Goal: Navigation & Orientation: Find specific page/section

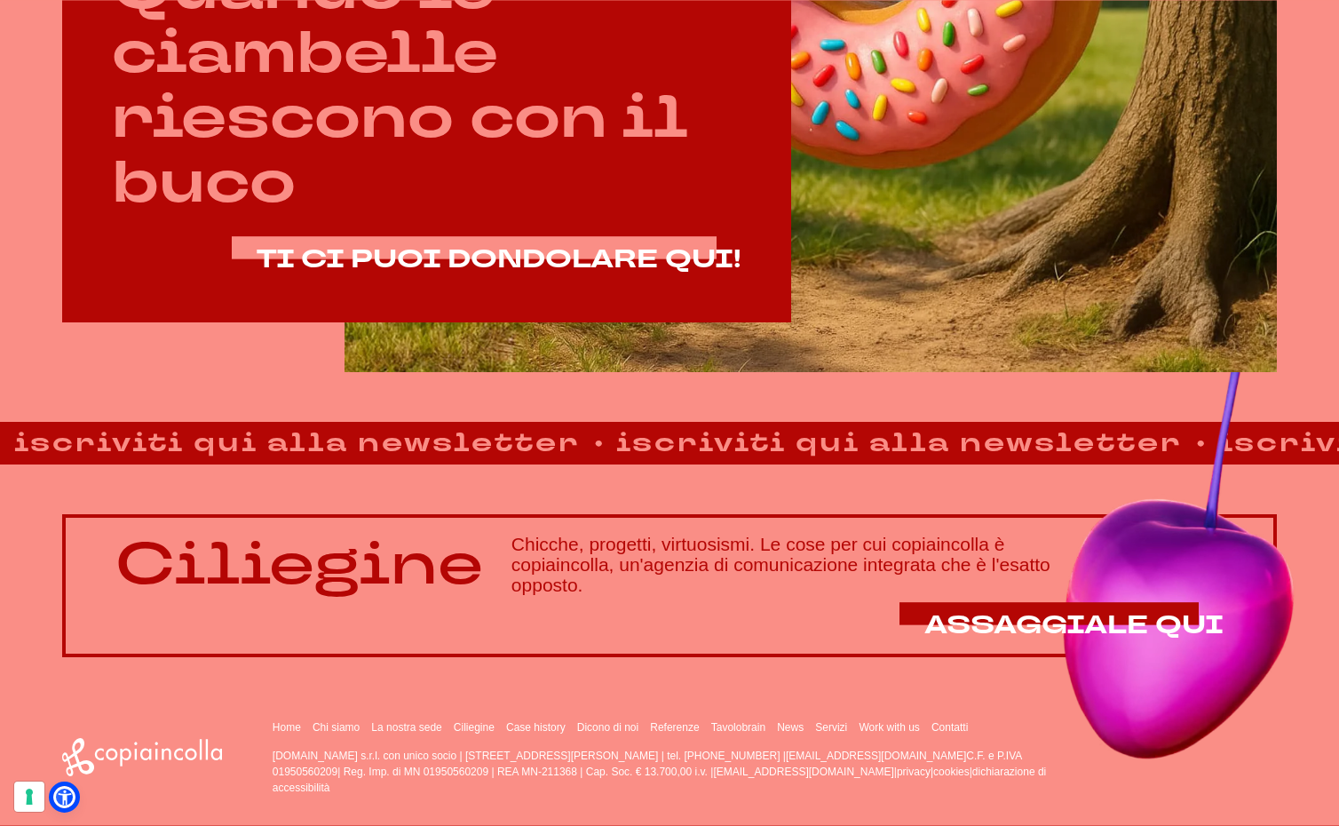
scroll to position [1038, 0]
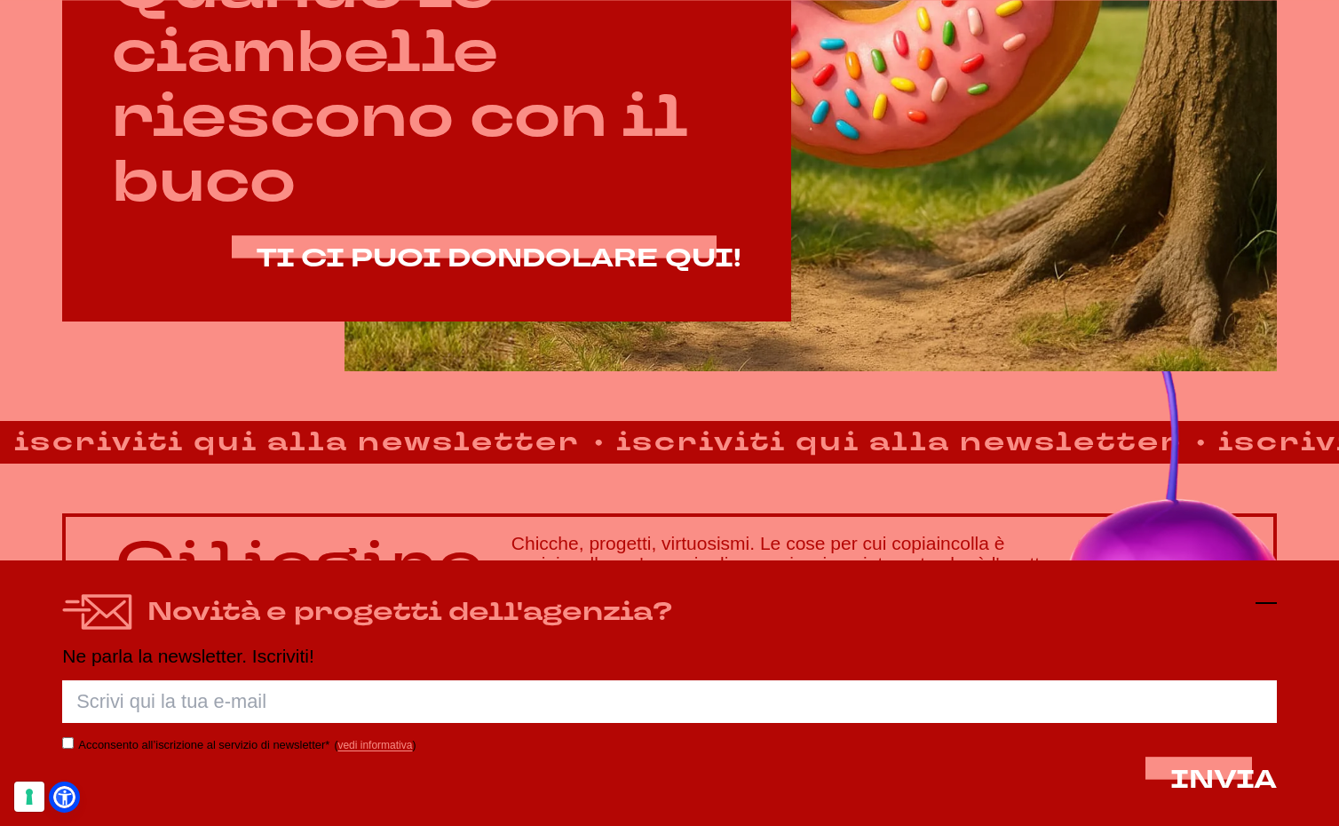
click at [1264, 608] on icon at bounding box center [1266, 602] width 21 height 21
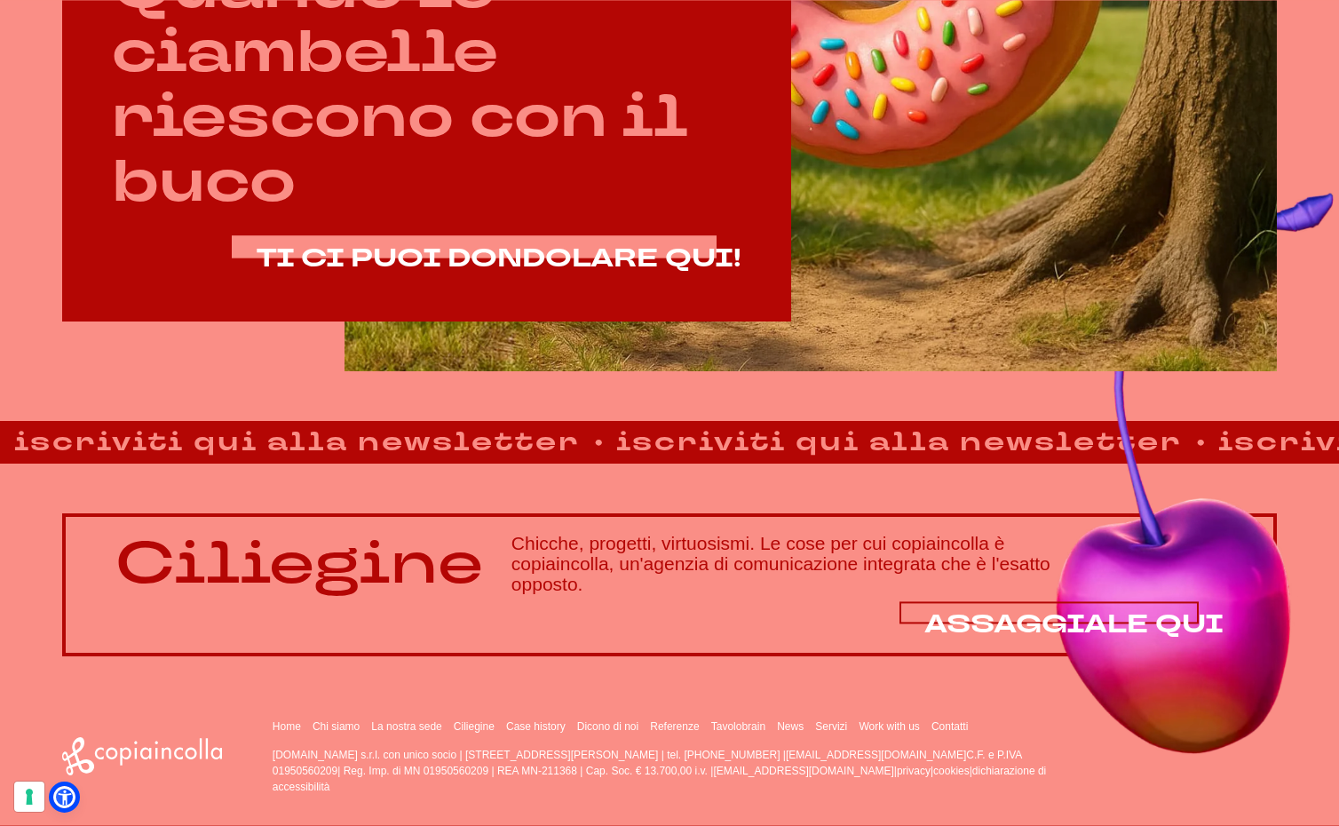
click at [1036, 607] on span "ASSAGGIALE QUI" at bounding box center [1073, 623] width 299 height 35
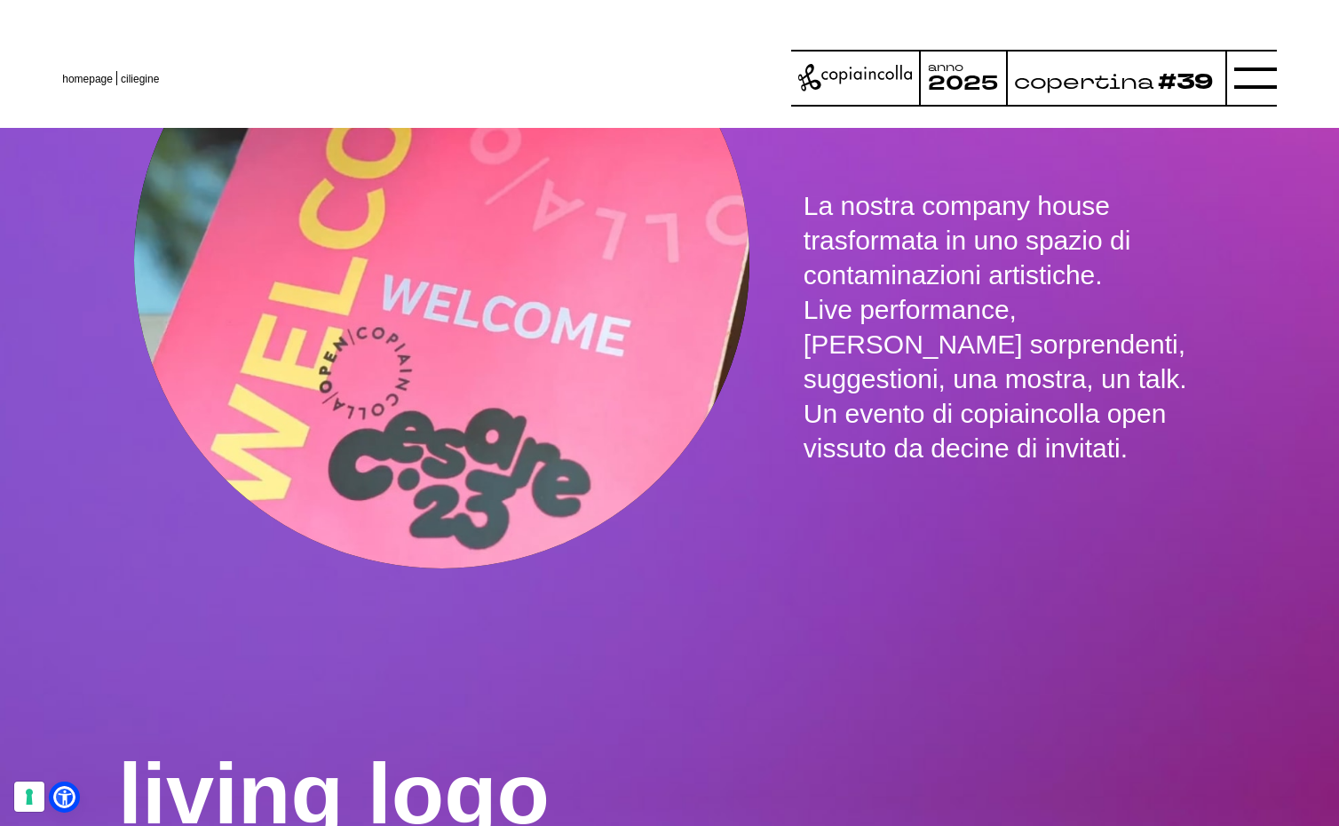
scroll to position [3080, 0]
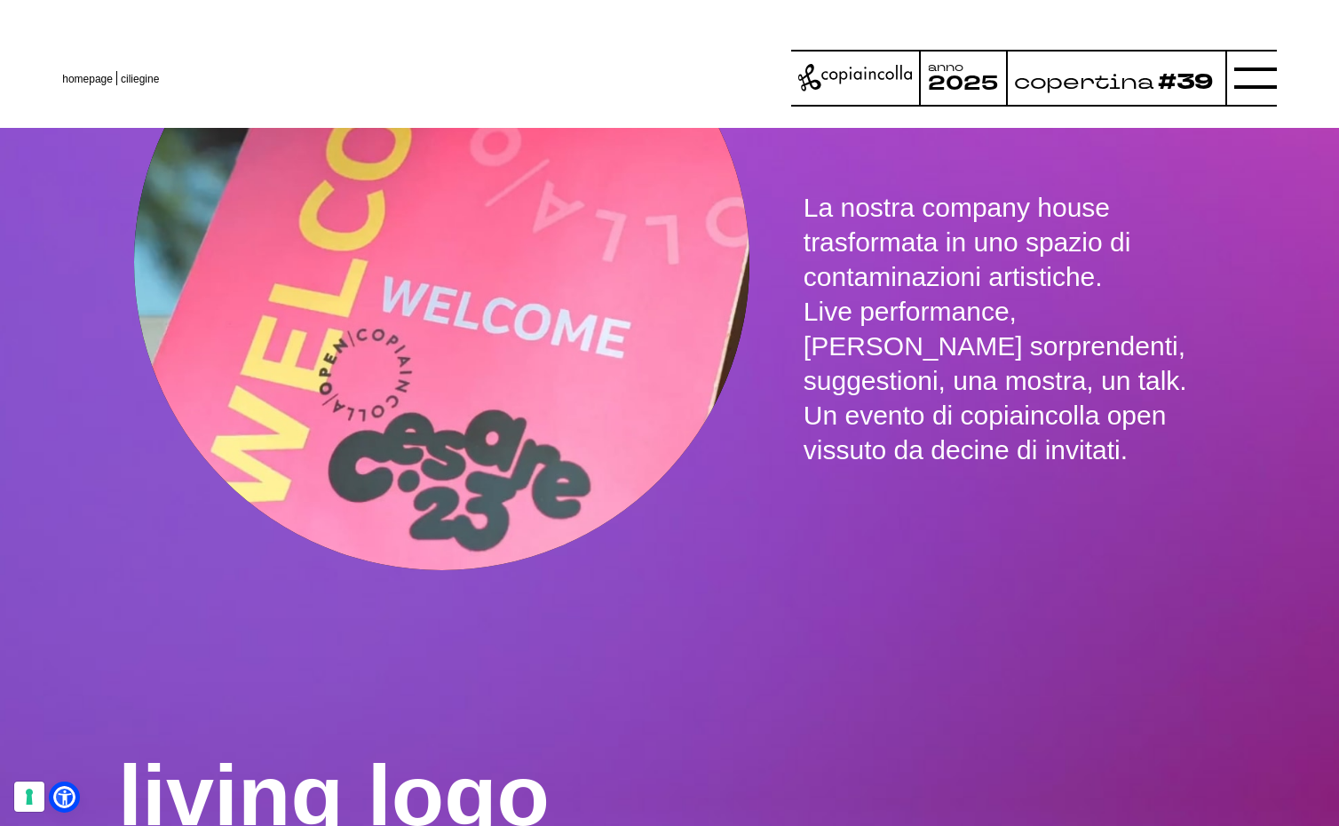
click at [1160, 95] on div "copertina #39" at bounding box center [1116, 83] width 203 height 43
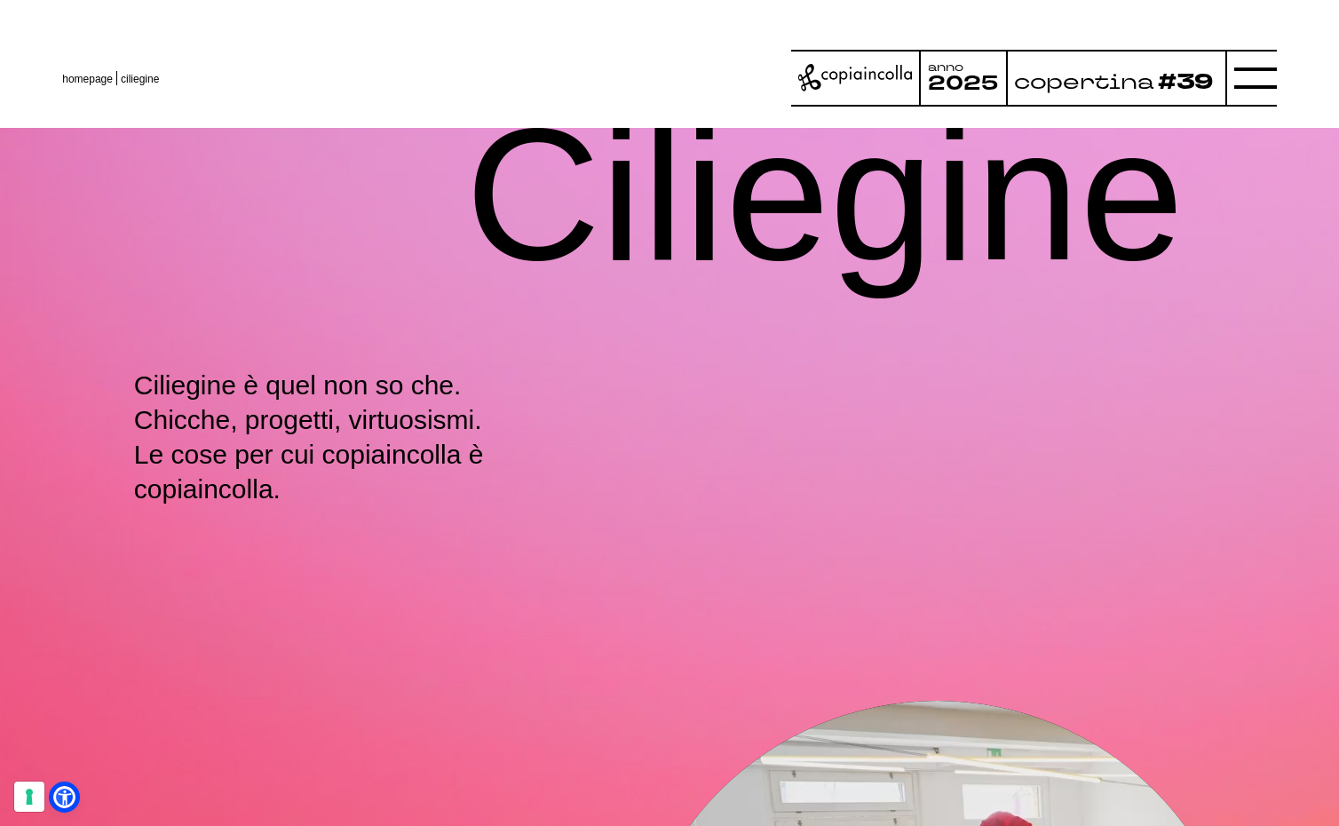
scroll to position [0, 0]
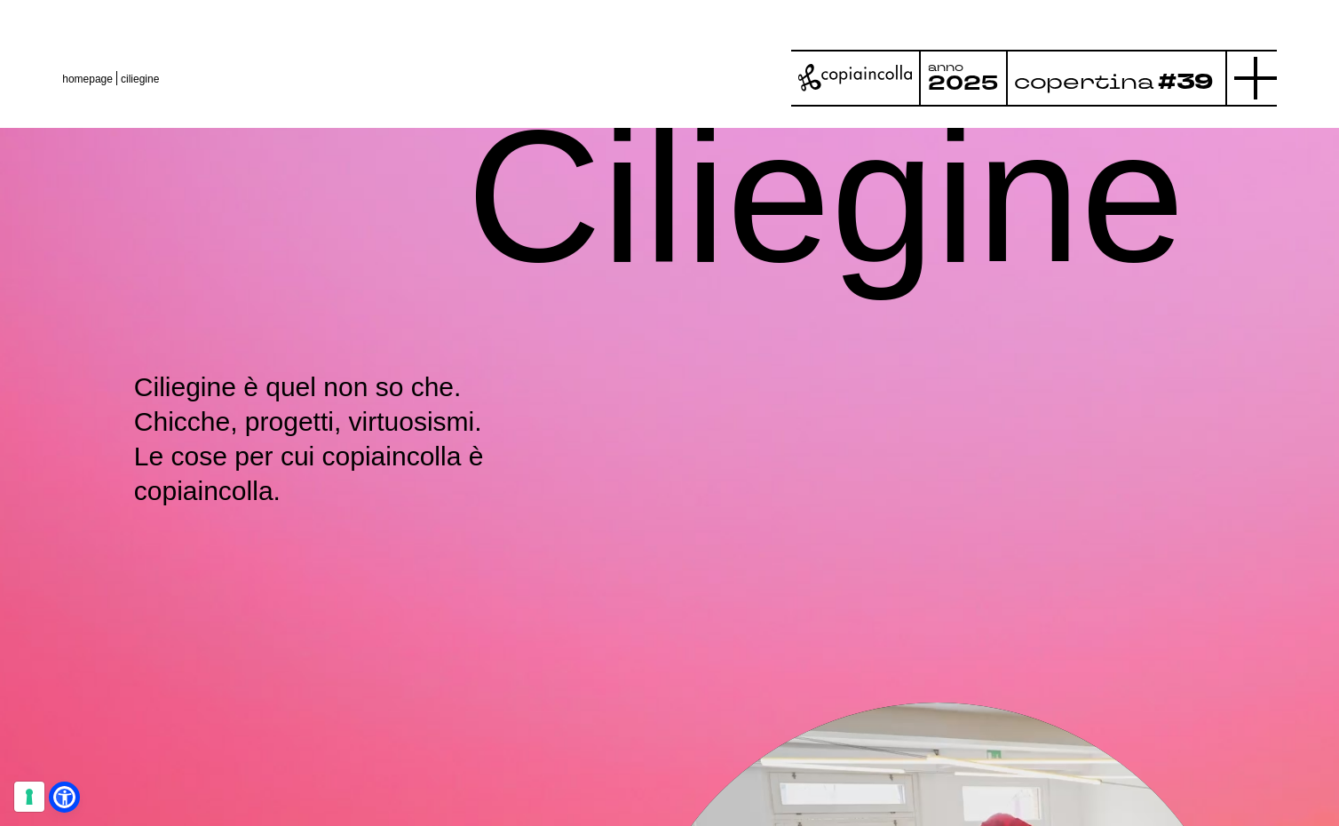
click at [1256, 83] on line at bounding box center [1256, 78] width 0 height 43
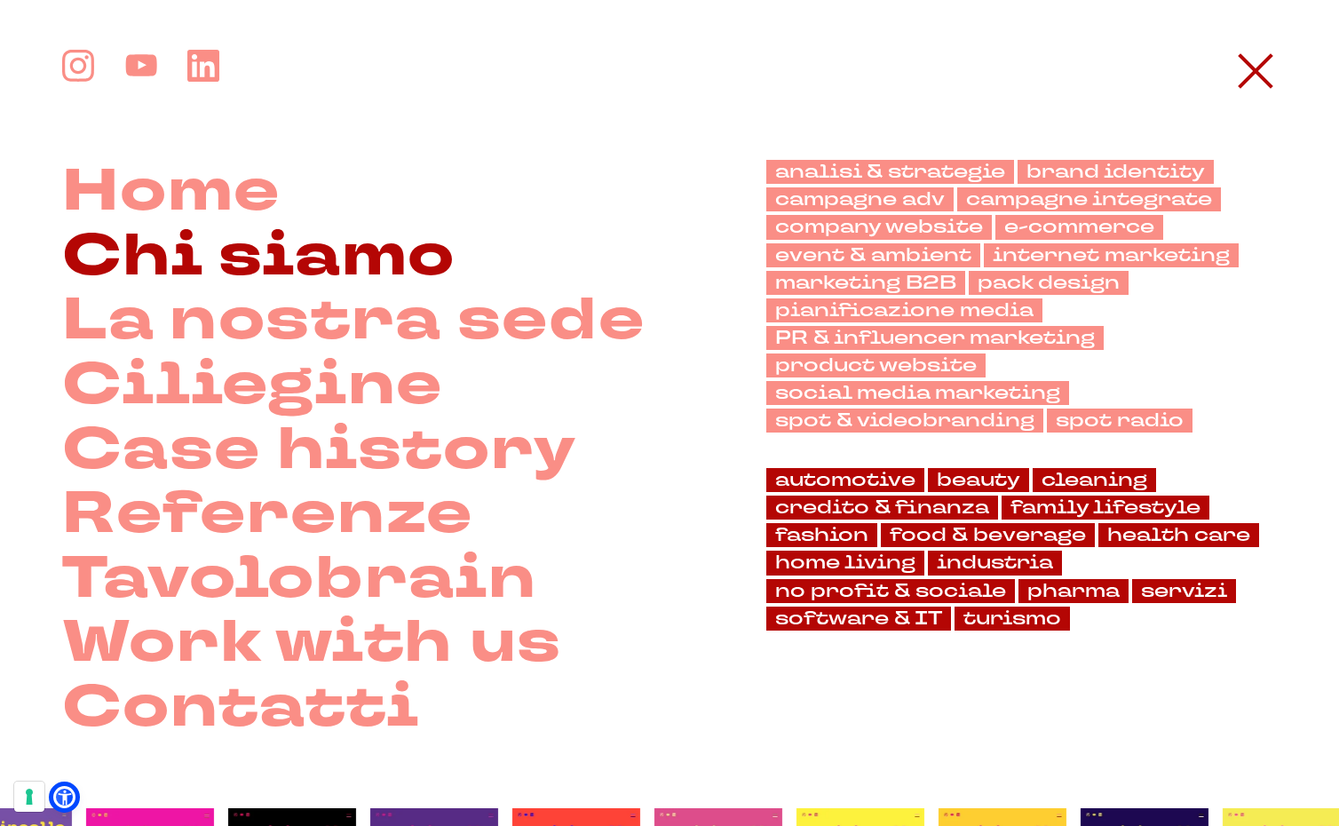
click at [258, 247] on link "Chi siamo" at bounding box center [258, 257] width 393 height 65
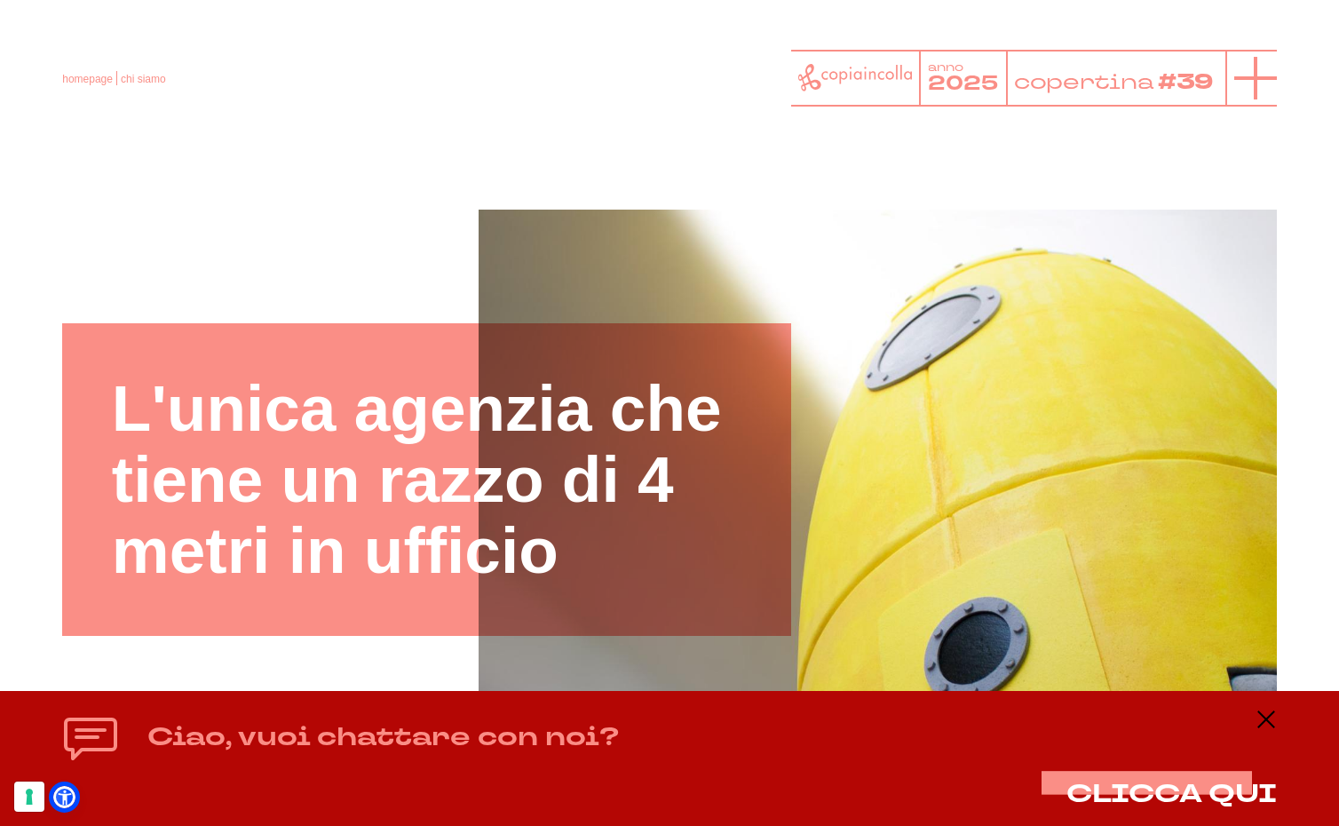
scroll to position [2, 0]
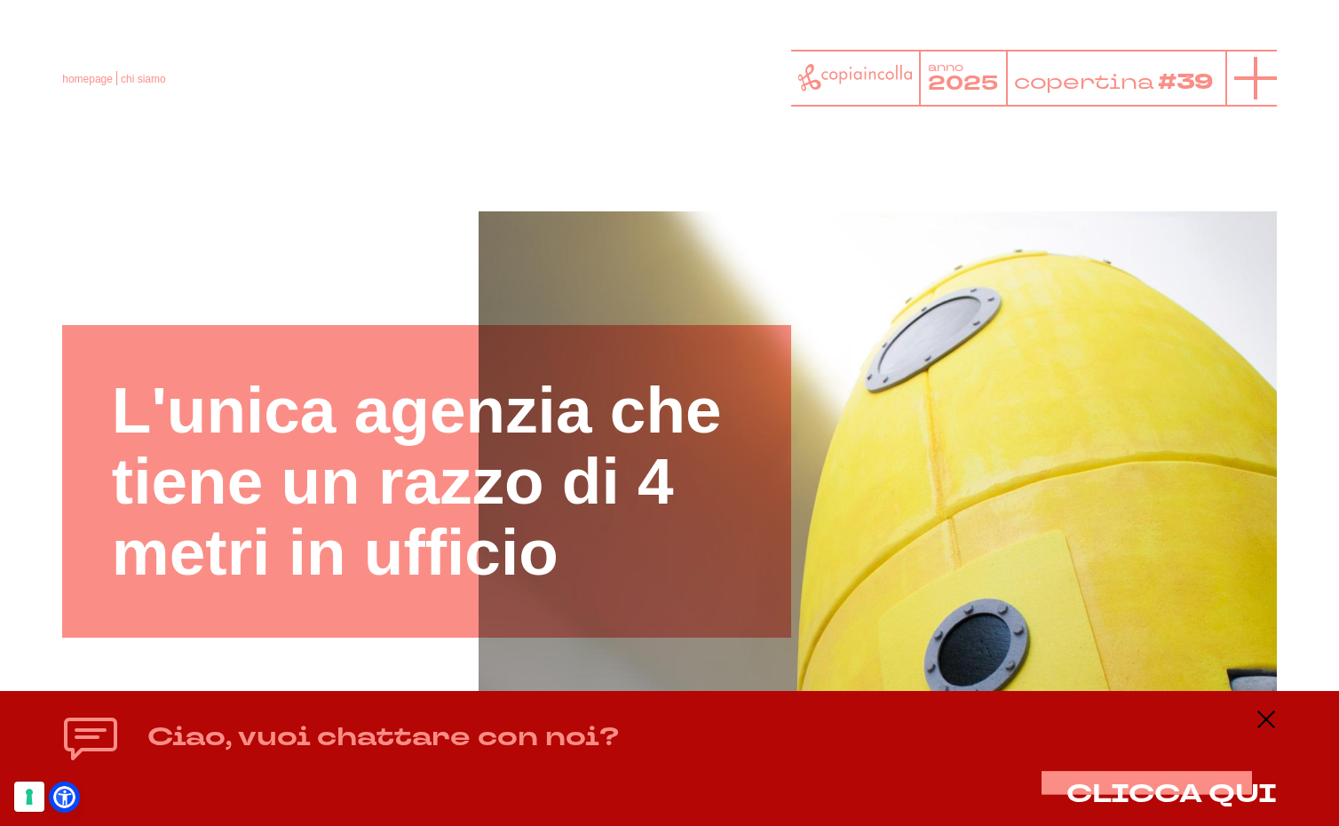
click at [1266, 84] on icon at bounding box center [1255, 78] width 43 height 43
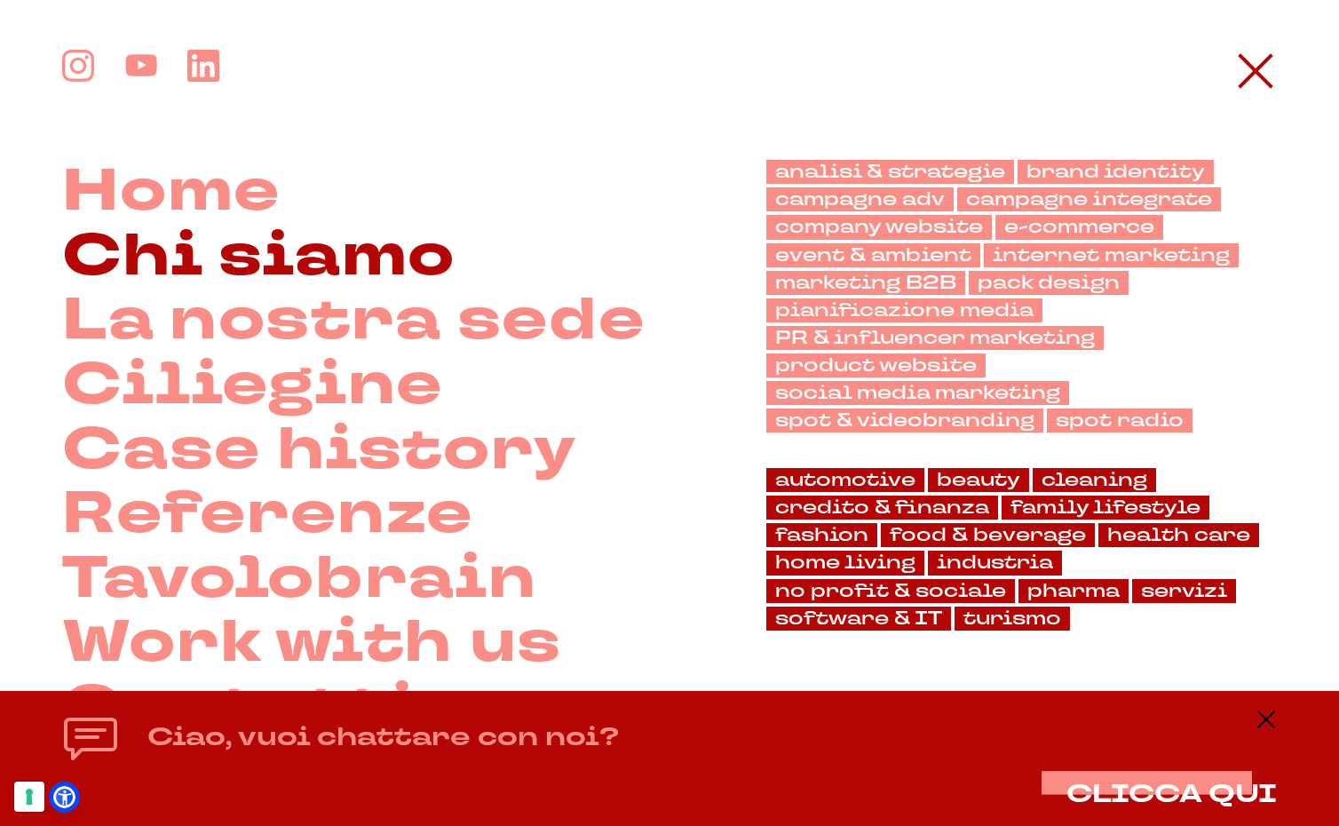
click at [240, 268] on link "Chi siamo" at bounding box center [258, 257] width 393 height 65
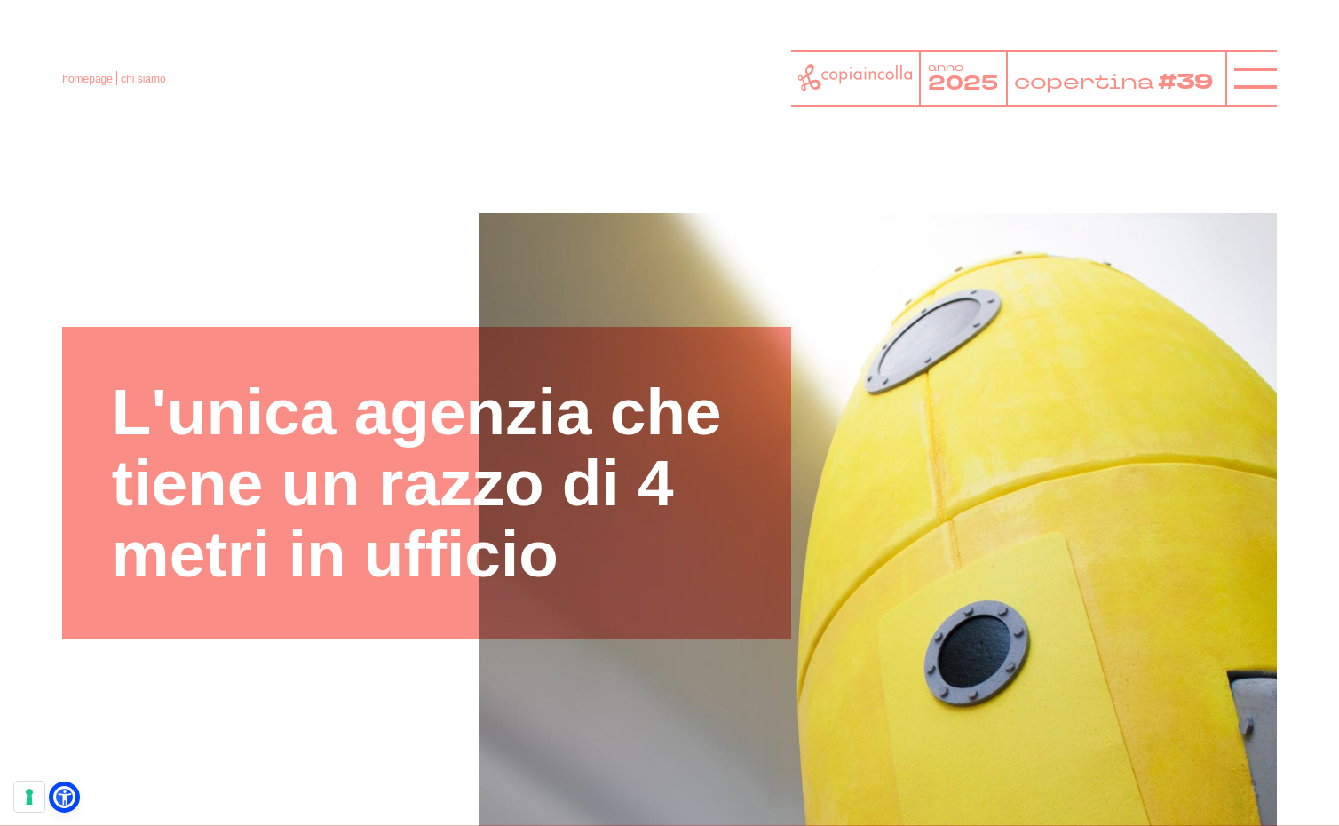
click at [869, 83] on icon at bounding box center [855, 78] width 115 height 28
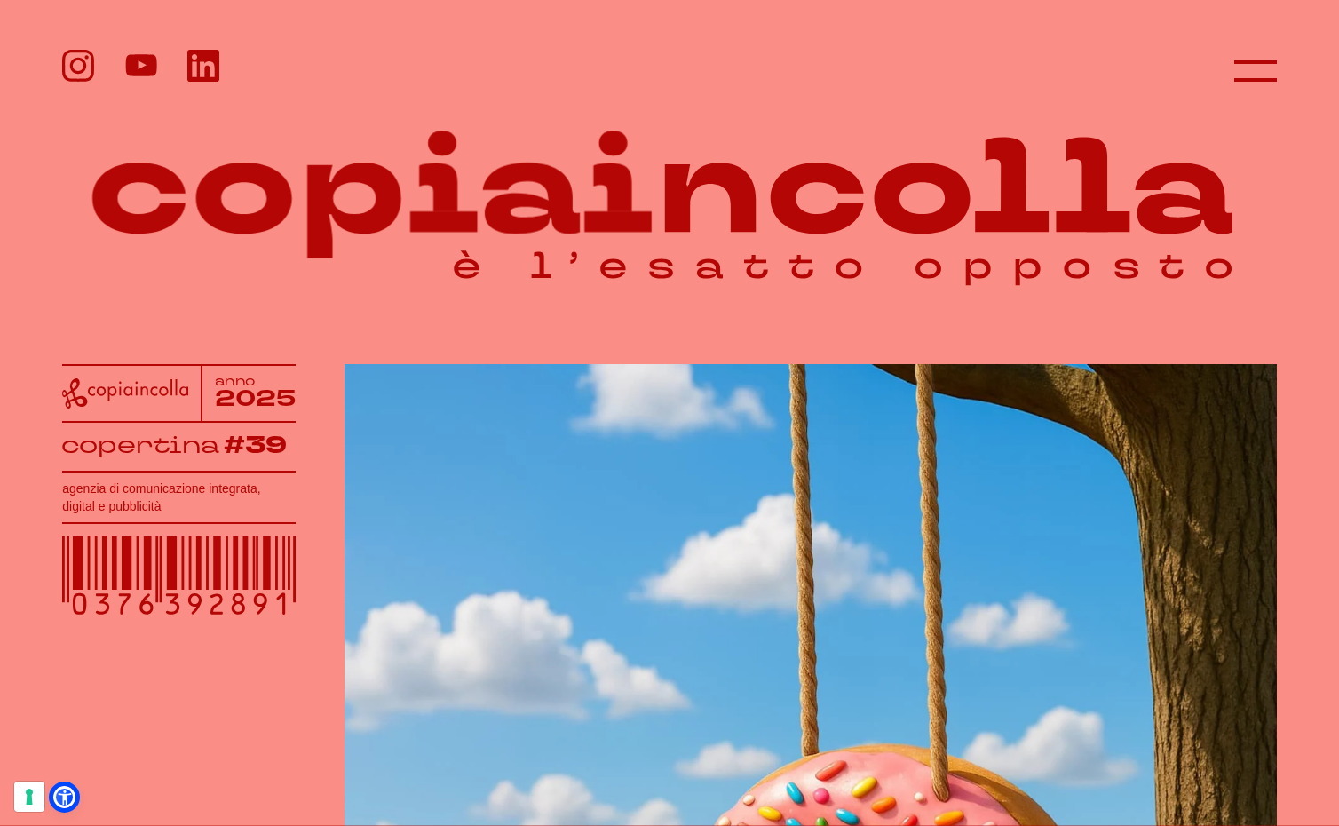
click at [206, 568] on icon at bounding box center [178, 575] width 233 height 78
click at [179, 494] on h1 "agenzia di comunicazione integrata, digital e pubblicità" at bounding box center [178, 498] width 233 height 36
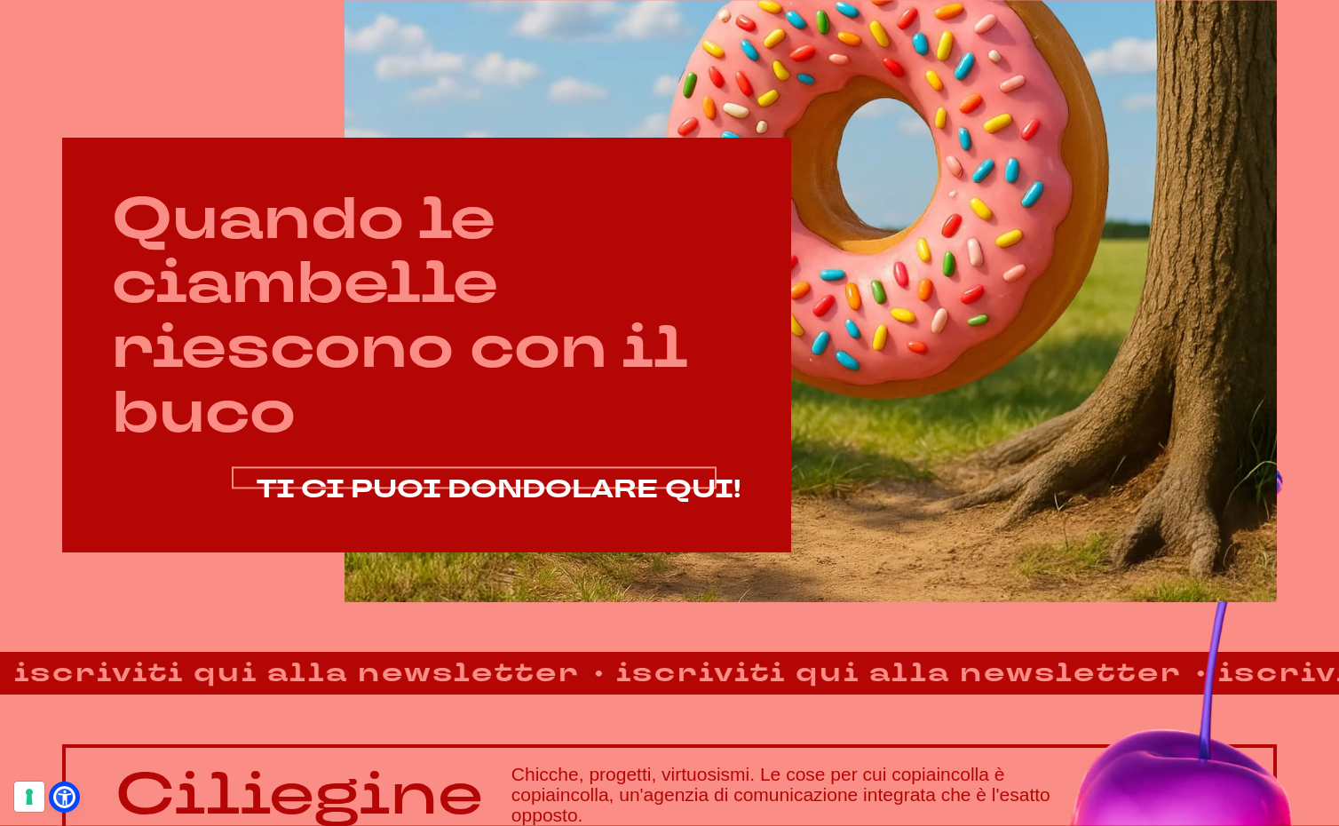
scroll to position [808, 0]
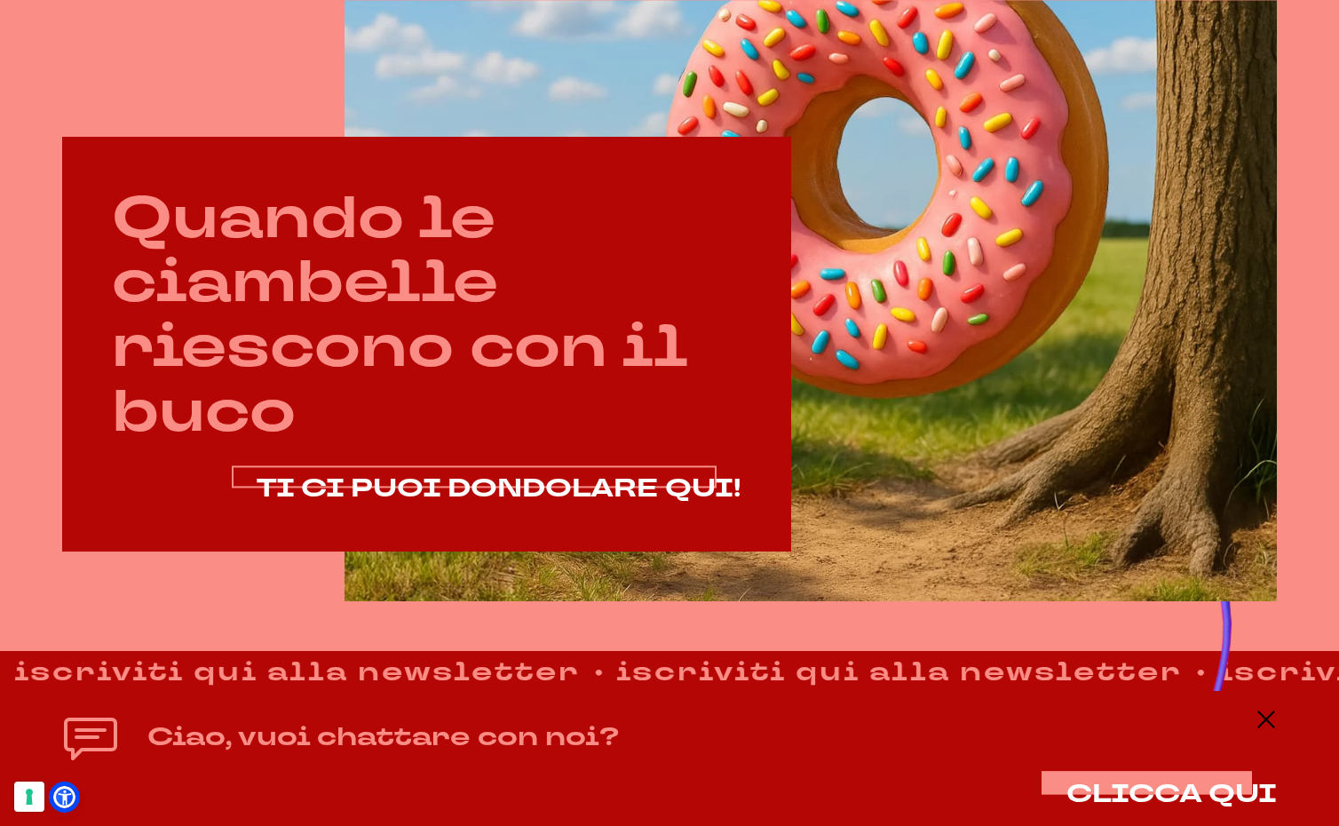
click at [488, 490] on span "TI CI PUOI DONDOLARE QUI!" at bounding box center [499, 488] width 485 height 35
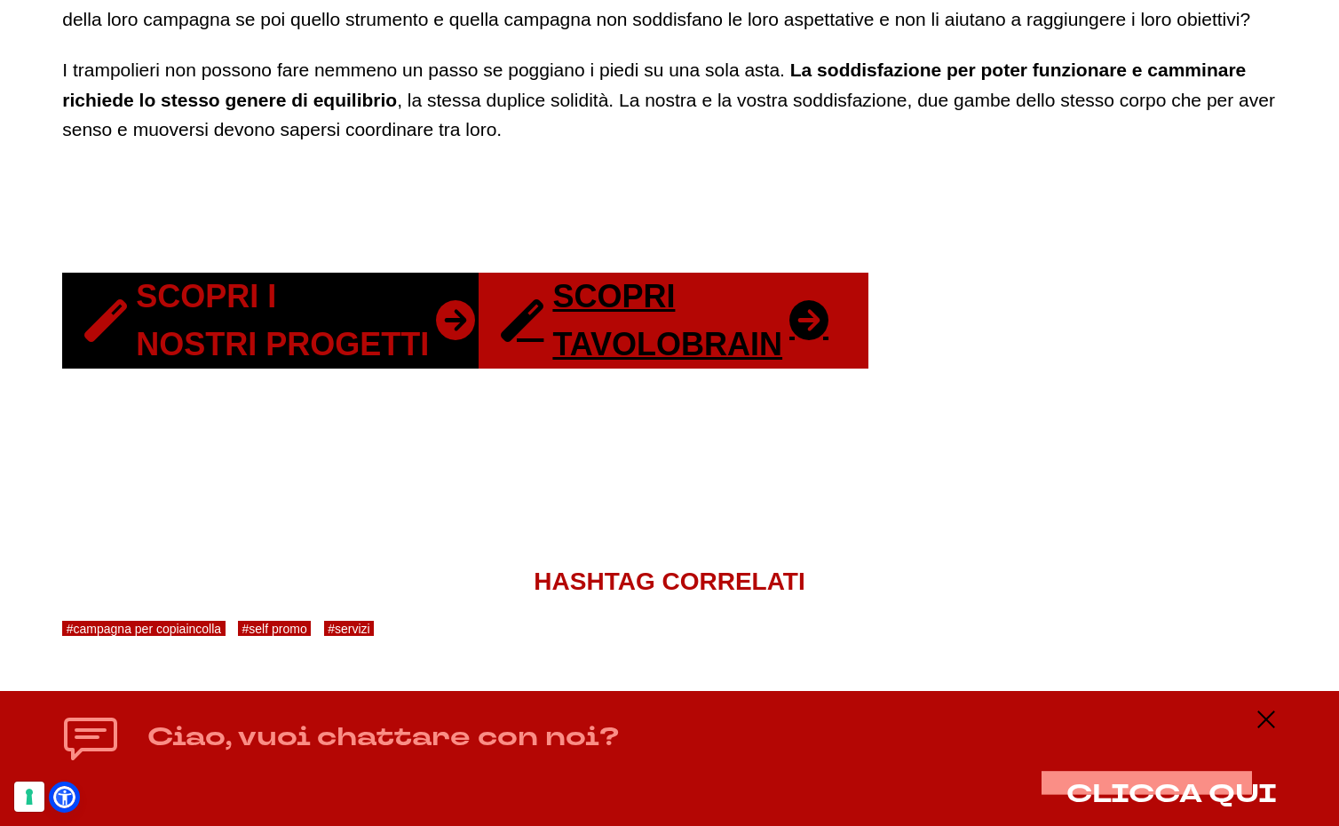
scroll to position [3321, 0]
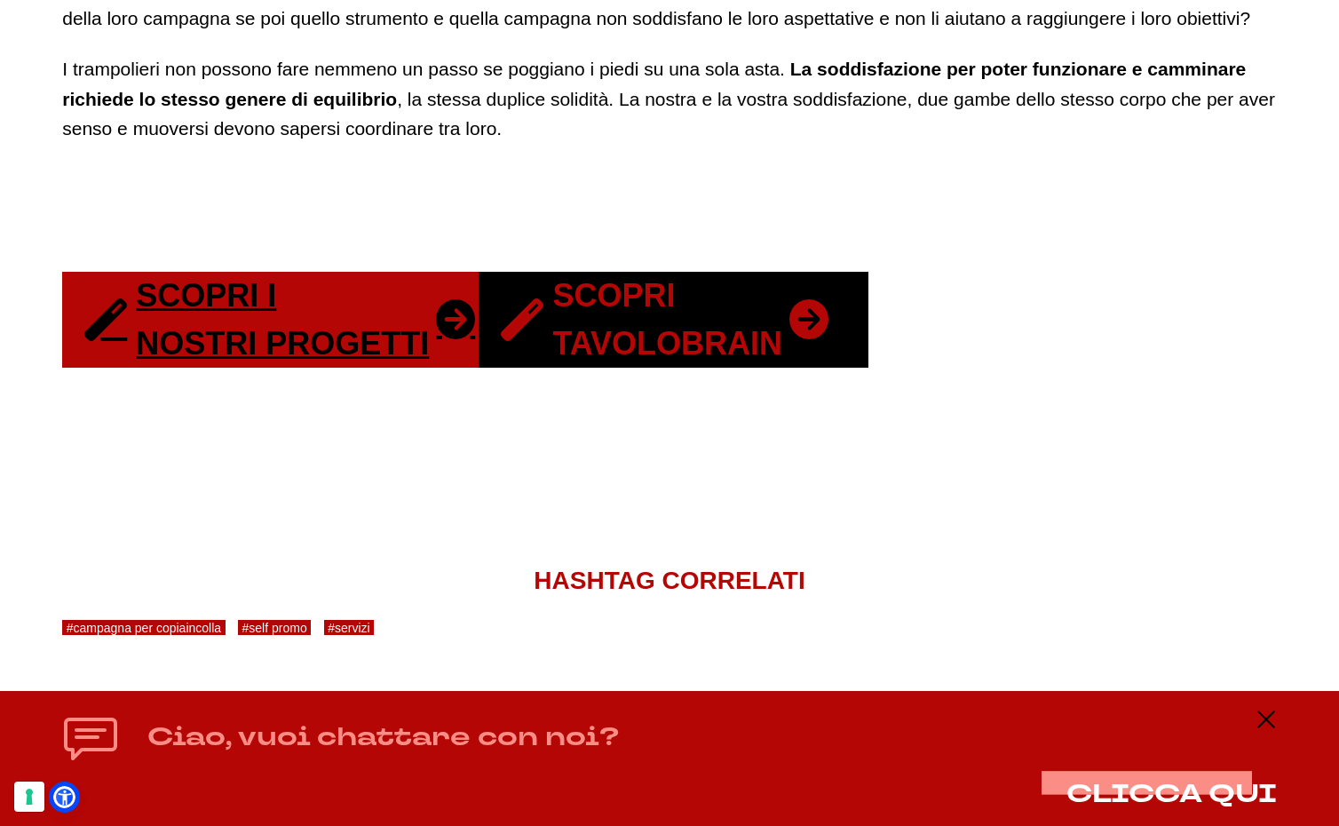
click at [627, 324] on link "Scopri Tavolobrain" at bounding box center [674, 320] width 390 height 96
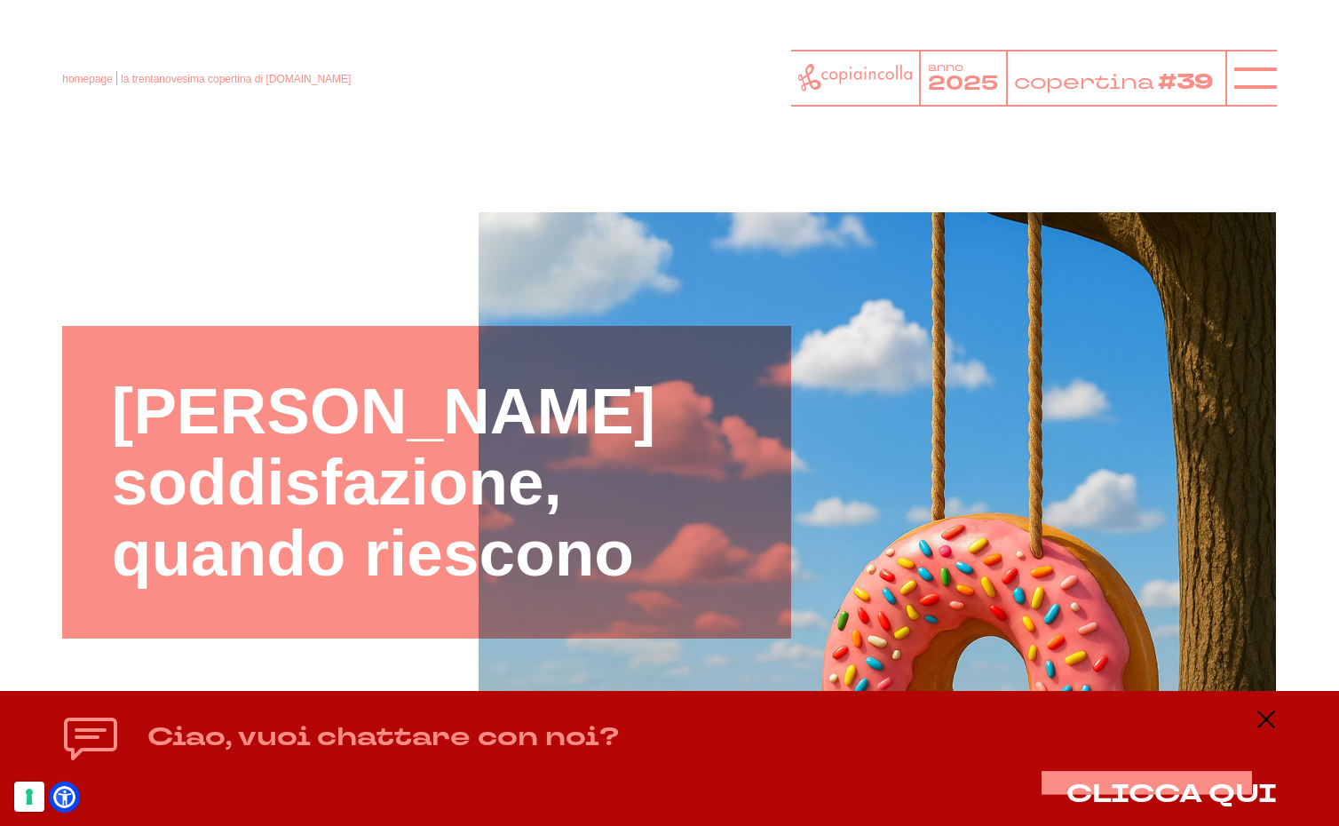
scroll to position [0, 0]
click at [1257, 75] on icon at bounding box center [1255, 78] width 43 height 43
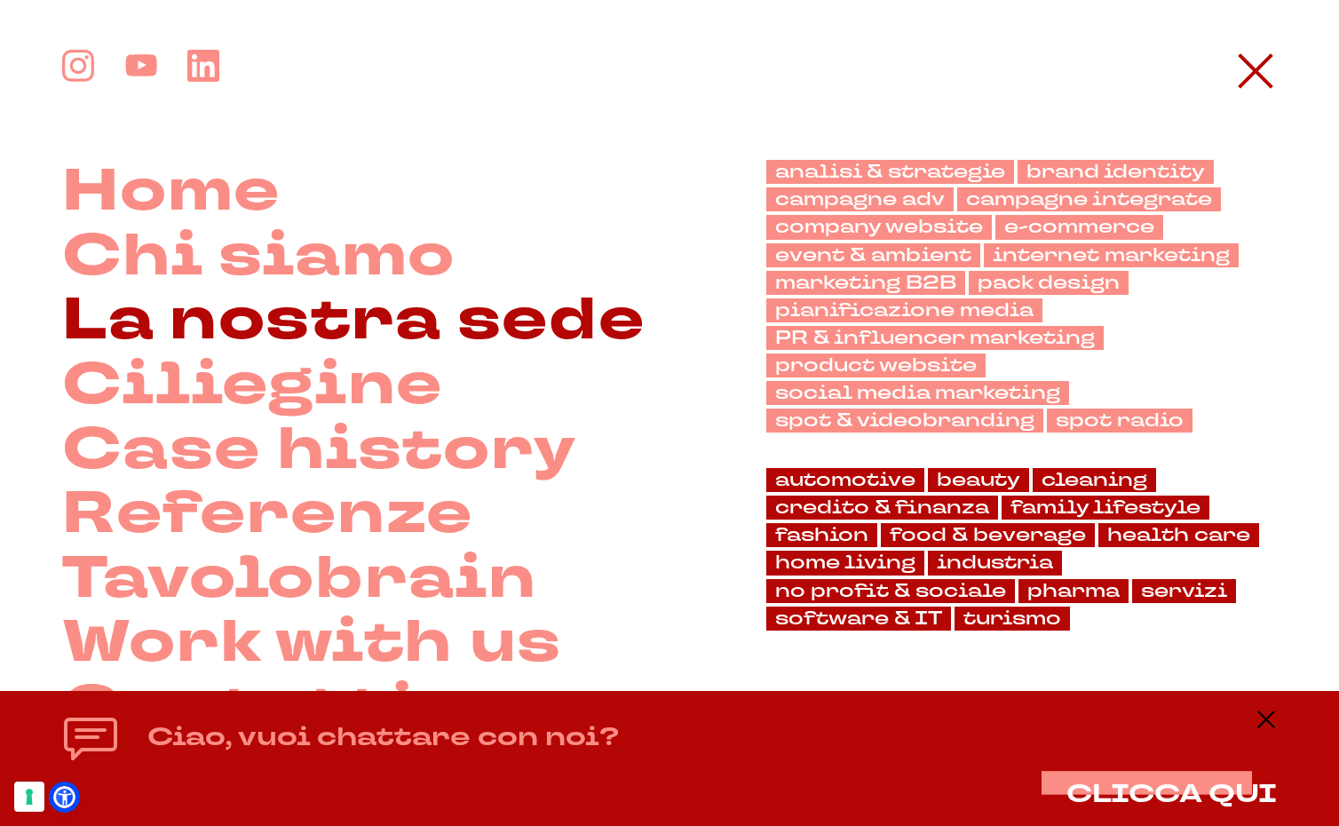
click at [363, 337] on link "La nostra sede" at bounding box center [353, 321] width 583 height 65
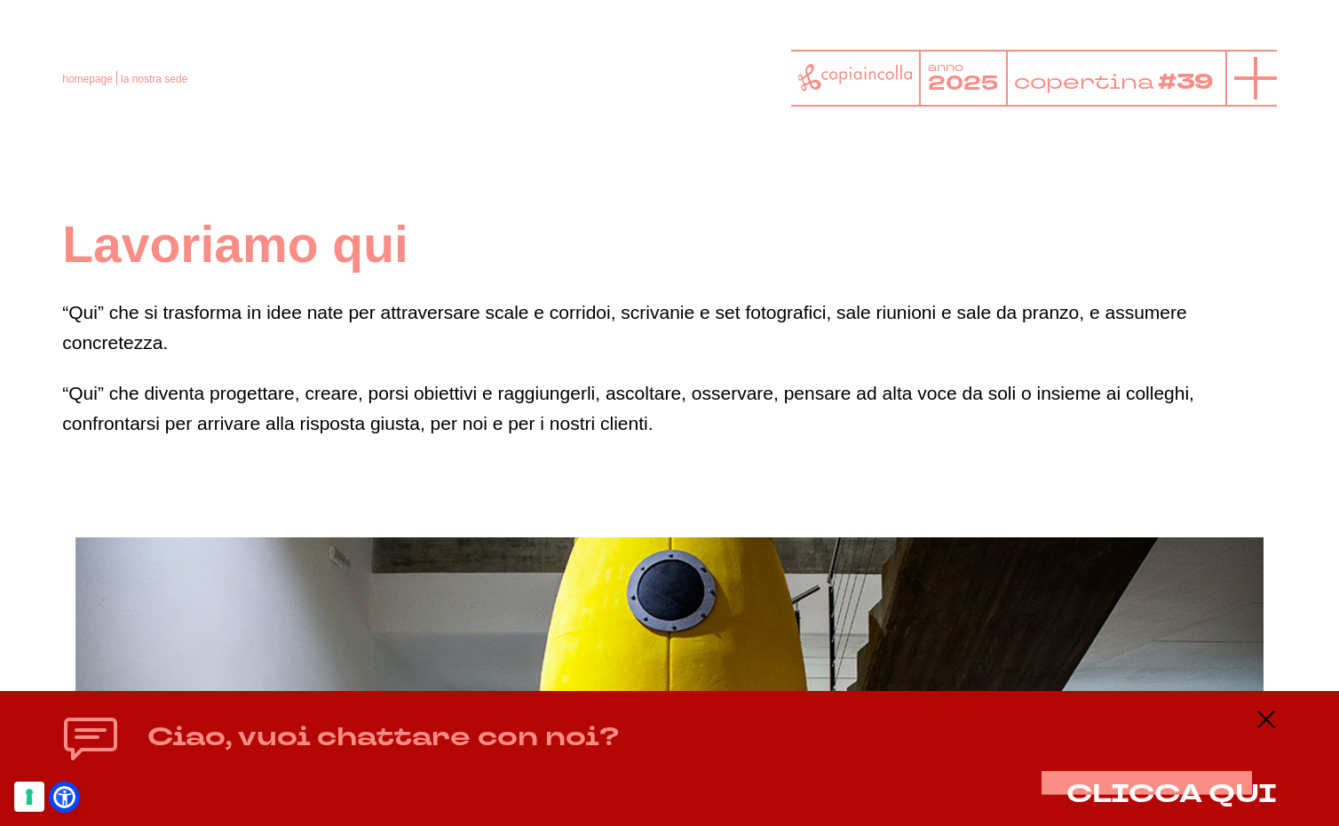
click at [1265, 78] on line at bounding box center [1255, 78] width 43 height 0
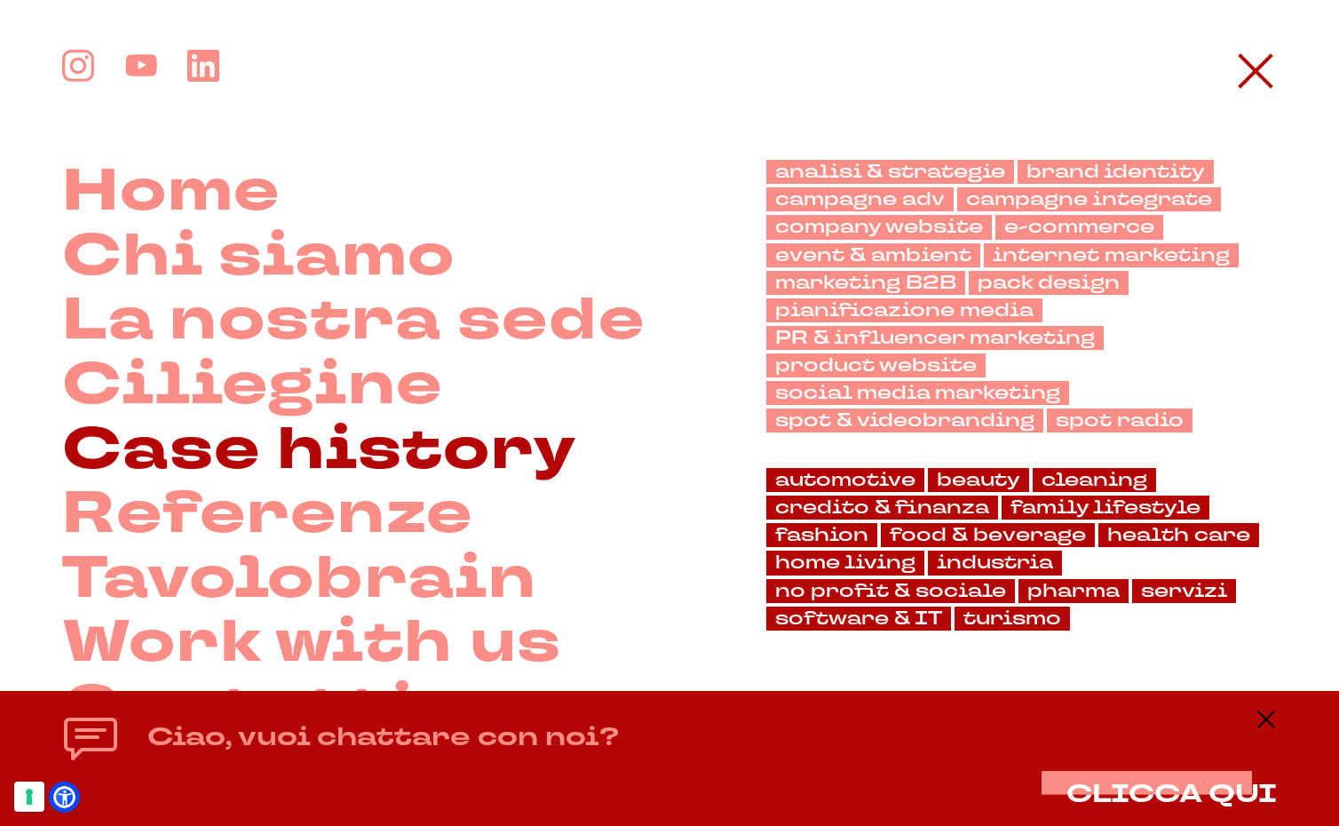
click at [387, 451] on link "Case history" at bounding box center [319, 450] width 515 height 65
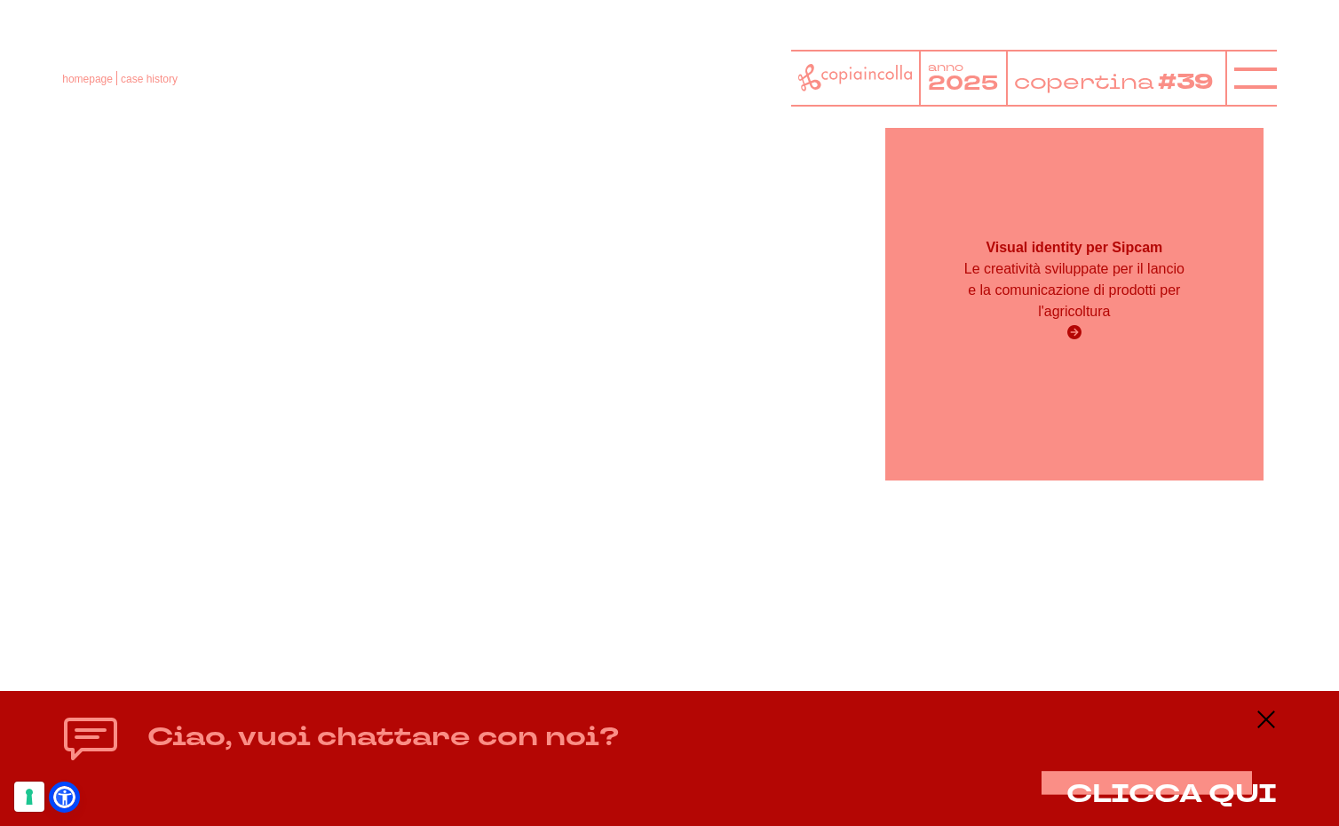
scroll to position [8502, 0]
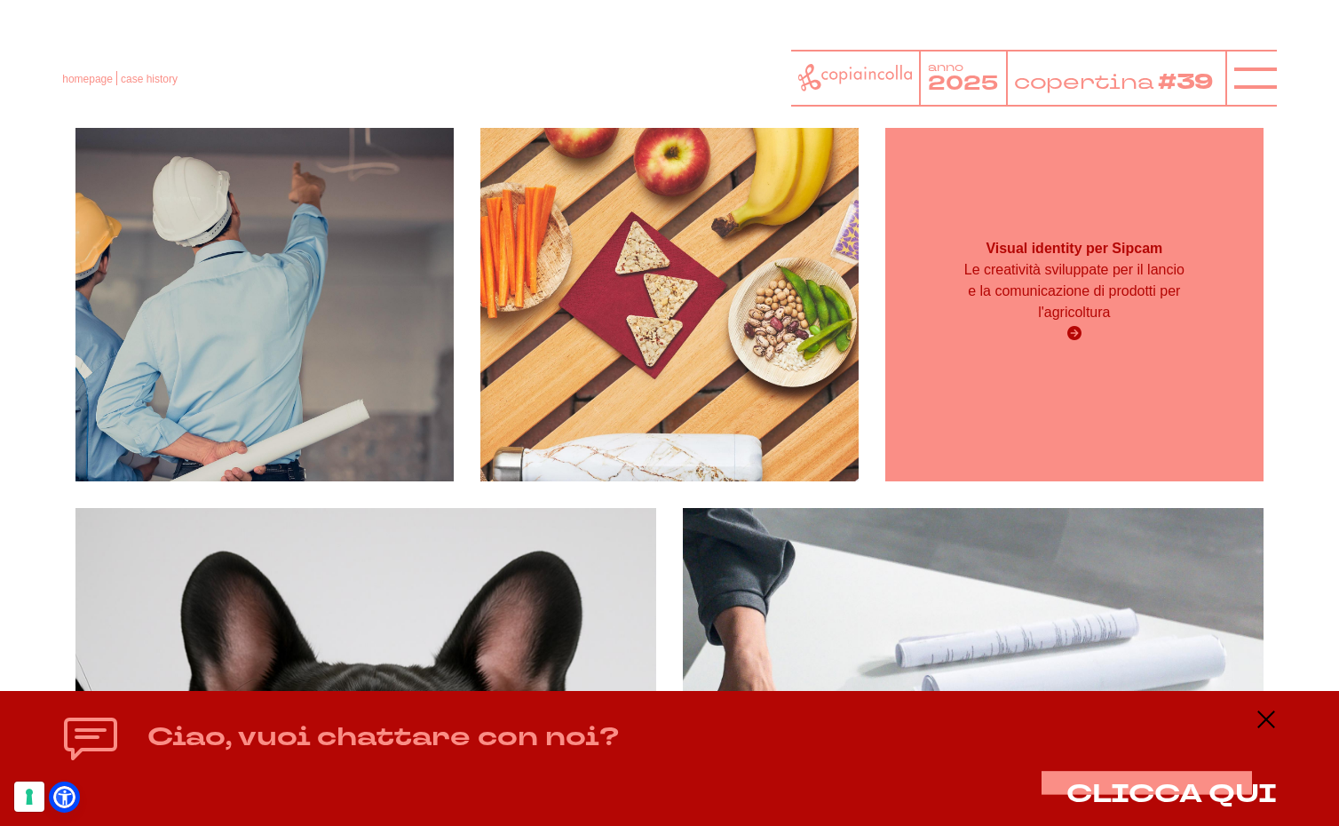
click at [1102, 300] on p "Le creatività sviluppate per il lancio e la comunicazione di prodotti per l'agr…" at bounding box center [1074, 291] width 227 height 64
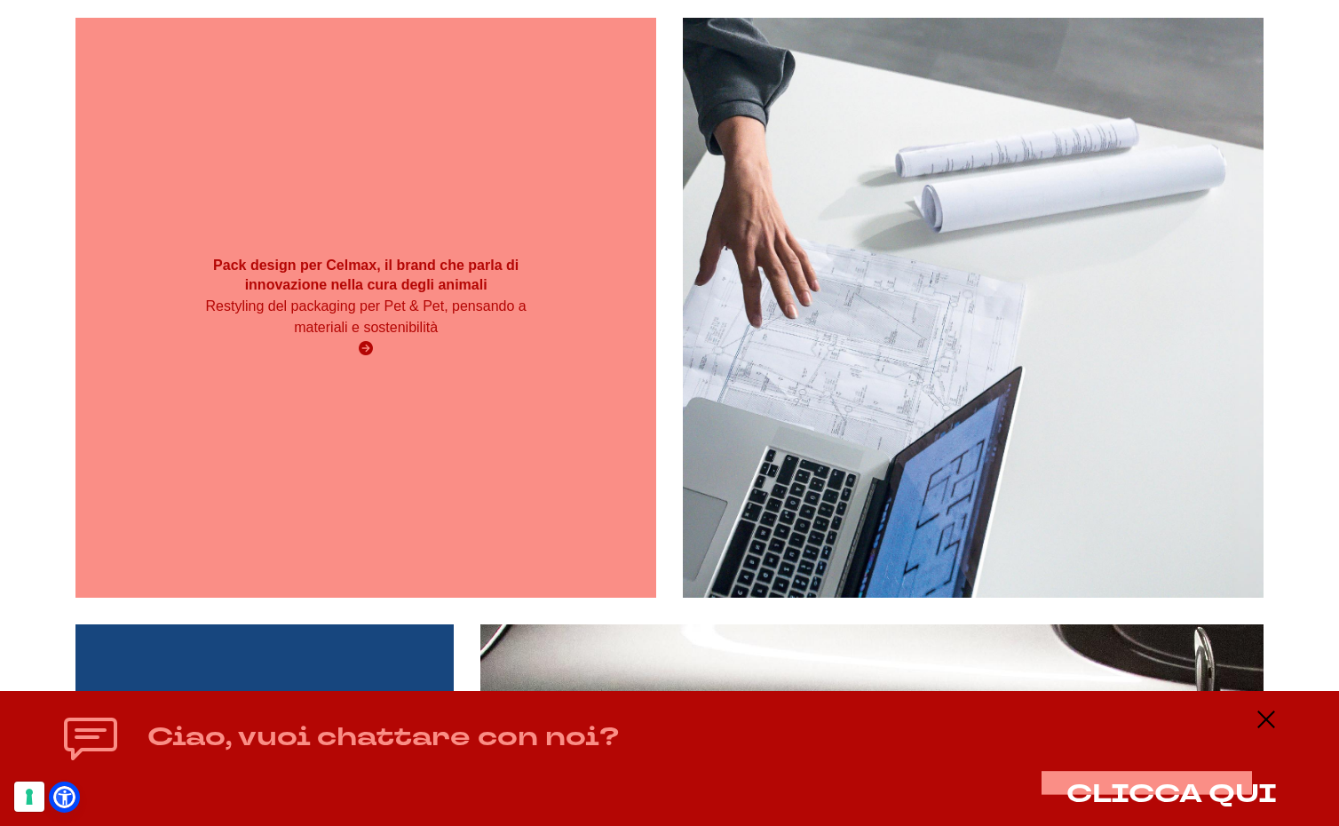
scroll to position [8994, 0]
click at [355, 288] on strong "Pack design per Celmax, il brand che parla di innovazione nella cura degli anim…" at bounding box center [365, 274] width 305 height 35
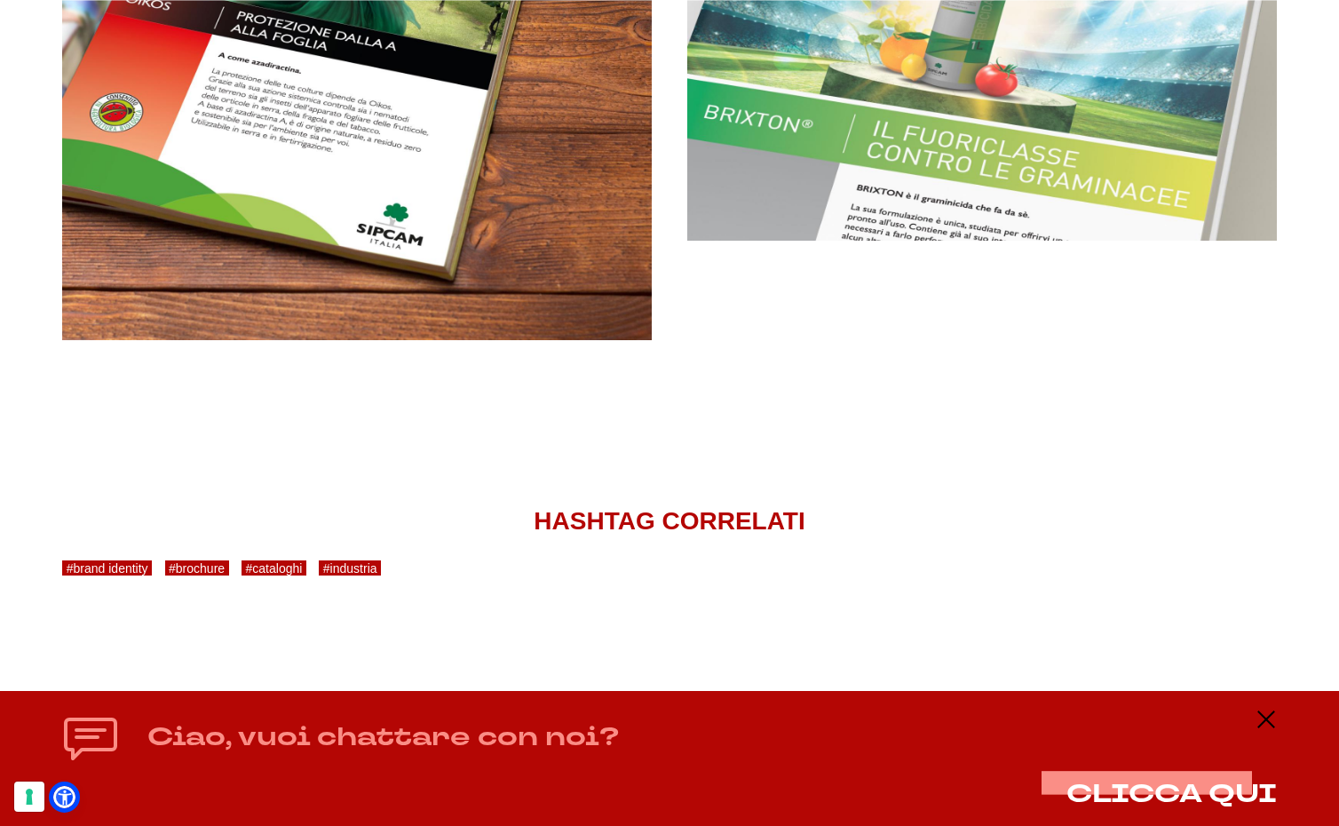
scroll to position [4549, 0]
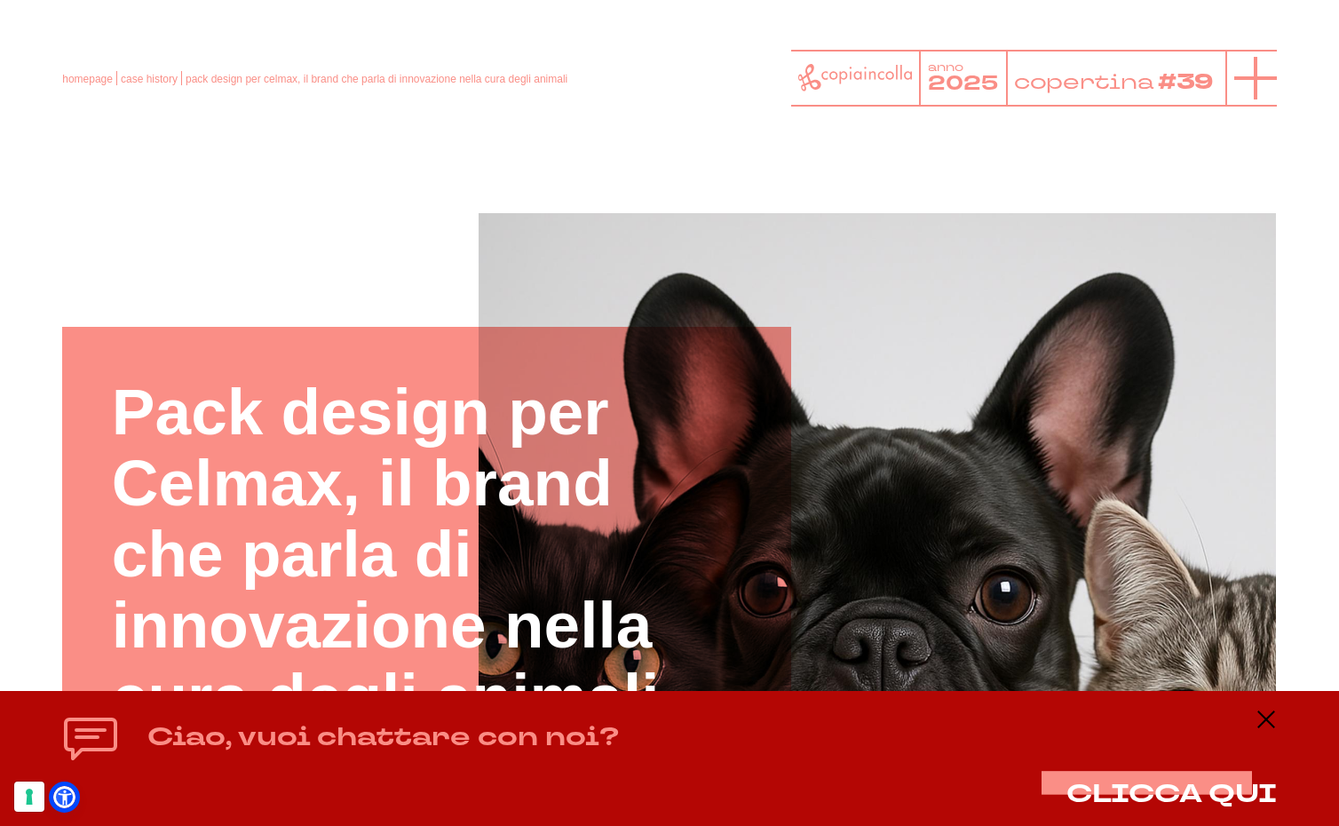
click at [1259, 75] on icon at bounding box center [1255, 78] width 43 height 43
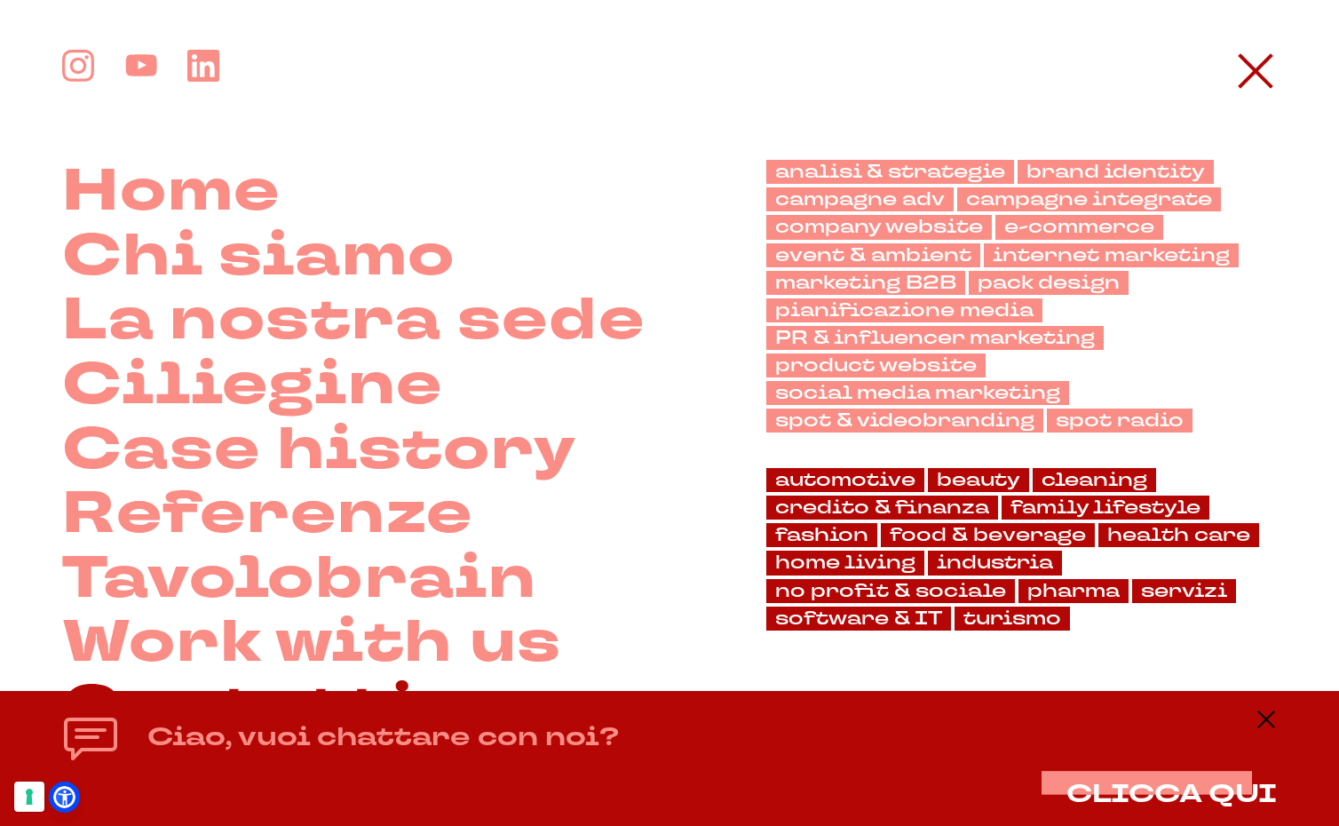
scroll to position [144, 0]
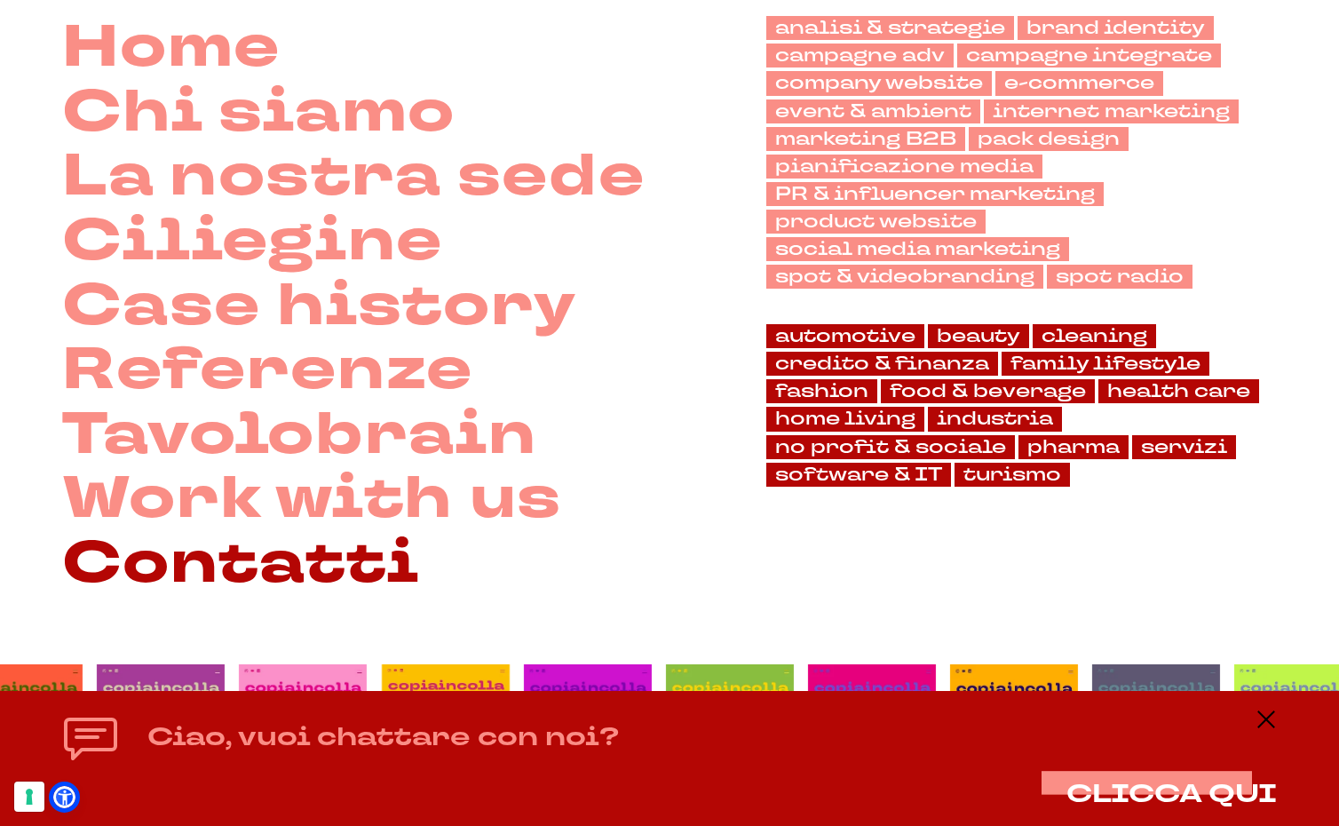
click at [369, 564] on link "Contatti" at bounding box center [240, 564] width 357 height 65
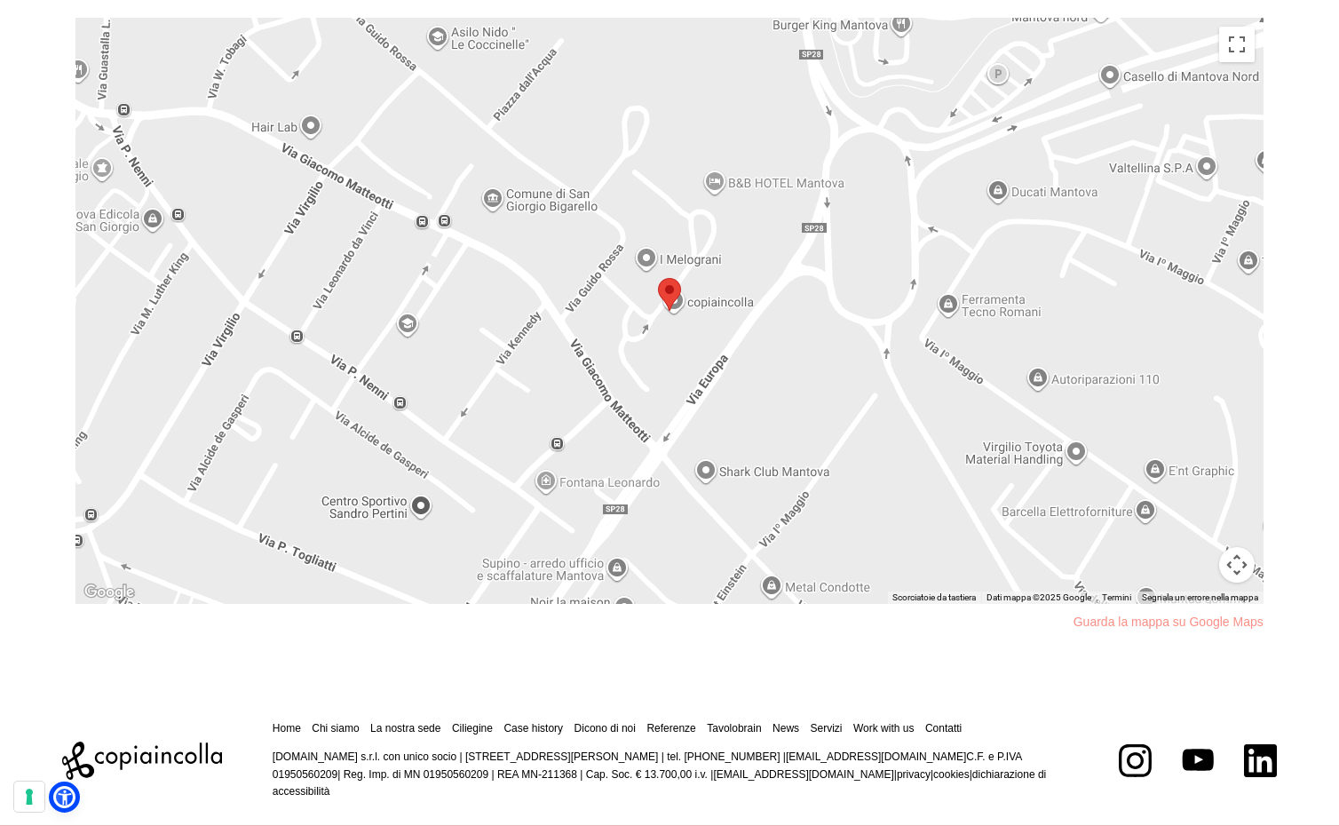
scroll to position [1377, 0]
click at [749, 325] on div at bounding box center [669, 310] width 1188 height 586
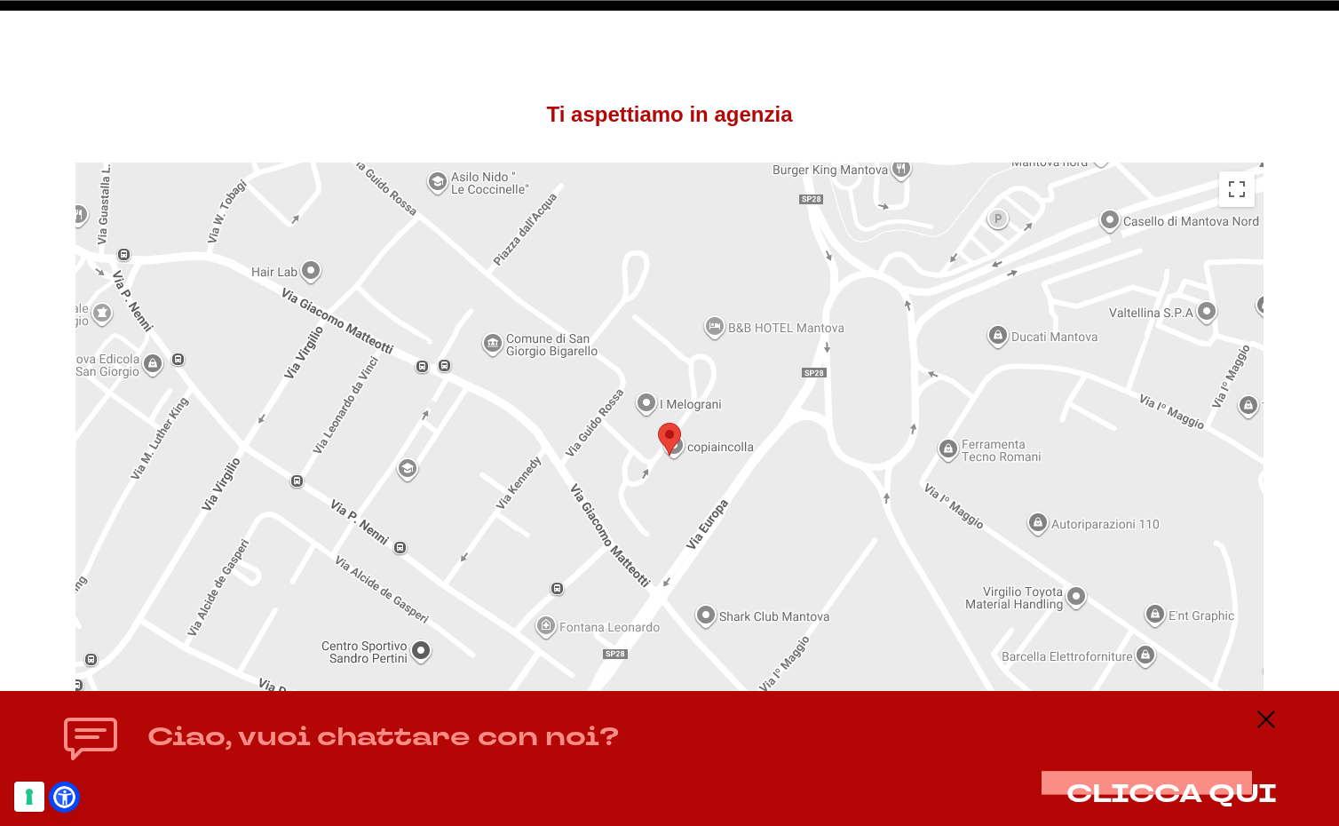
scroll to position [1233, 0]
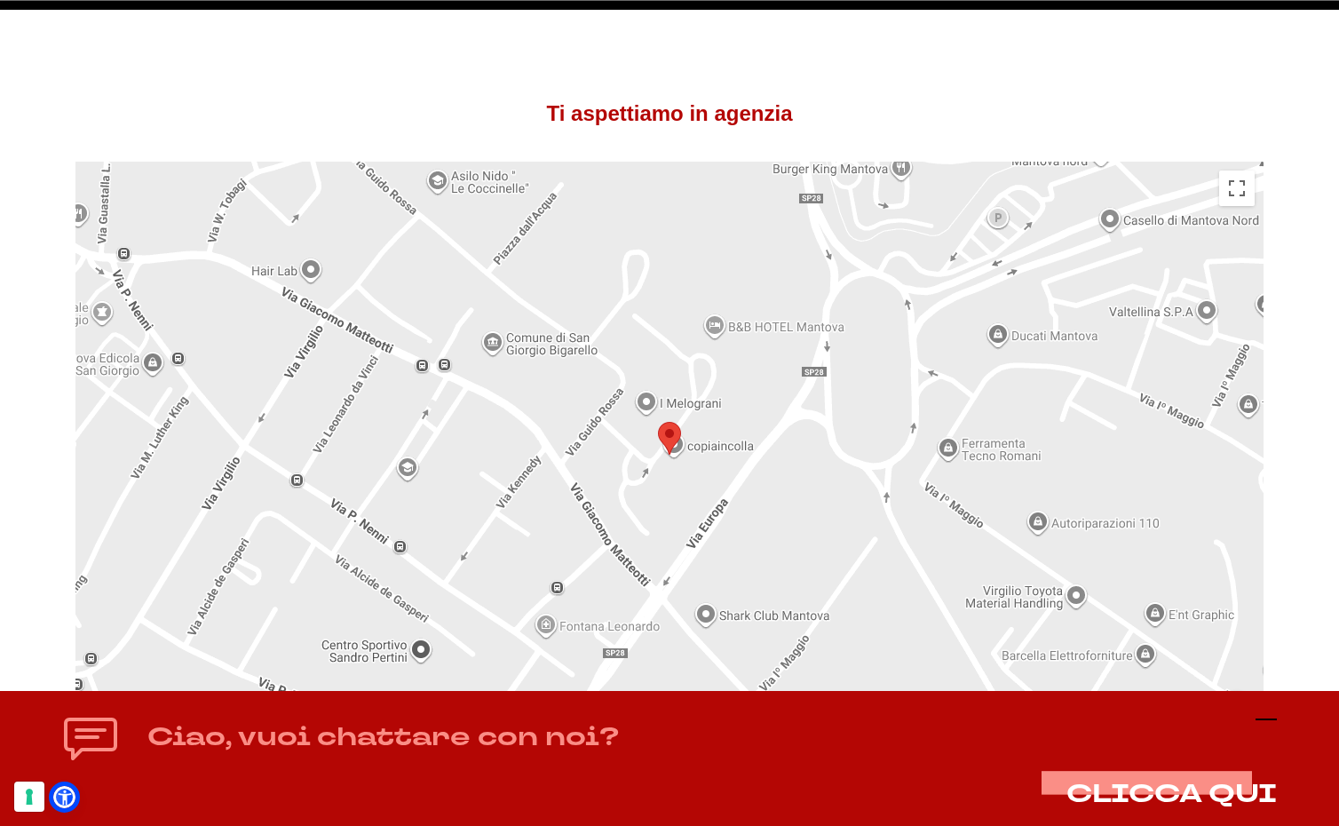
click at [1269, 719] on g at bounding box center [1266, 719] width 21 height 0
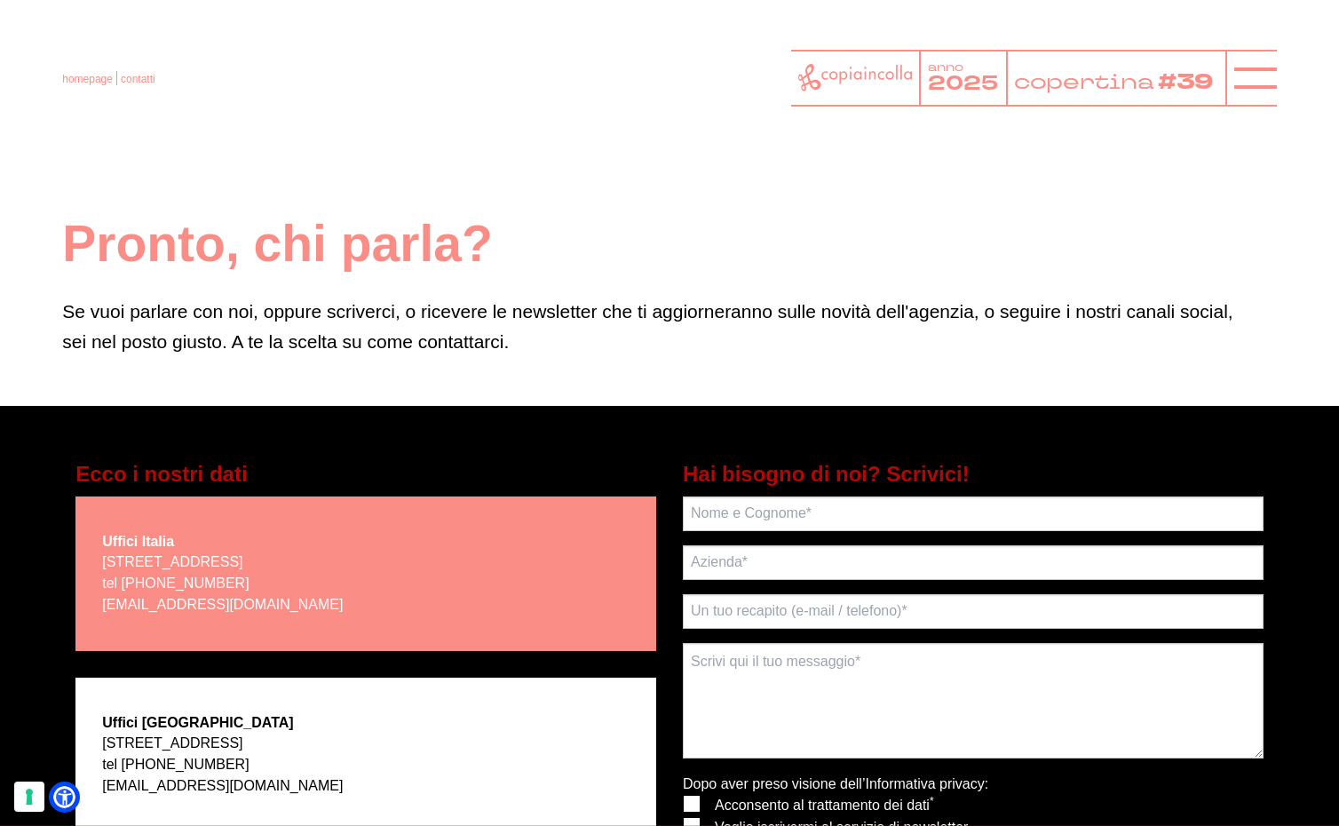
scroll to position [0, 0]
